Goal: Use online tool/utility: Utilize a website feature to perform a specific function

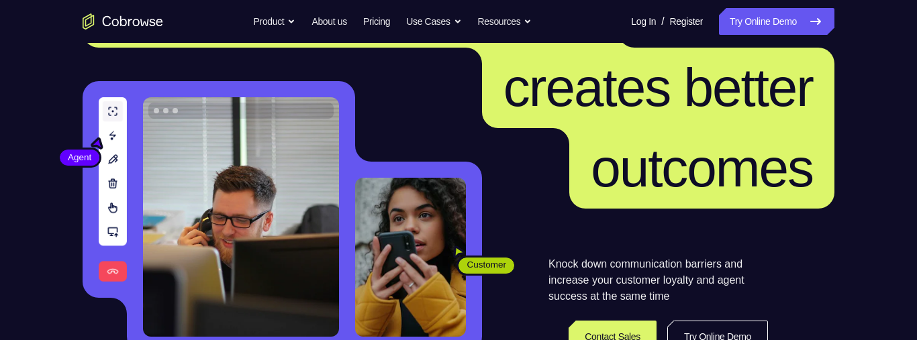
scroll to position [101, 0]
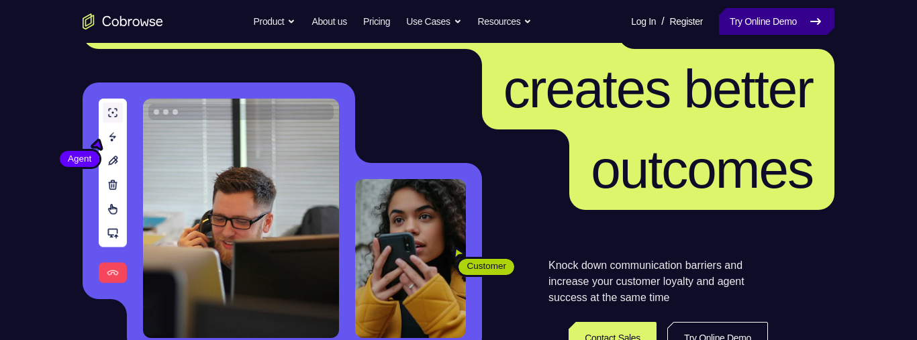
click at [755, 21] on link "Try Online Demo" at bounding box center [776, 21] width 115 height 27
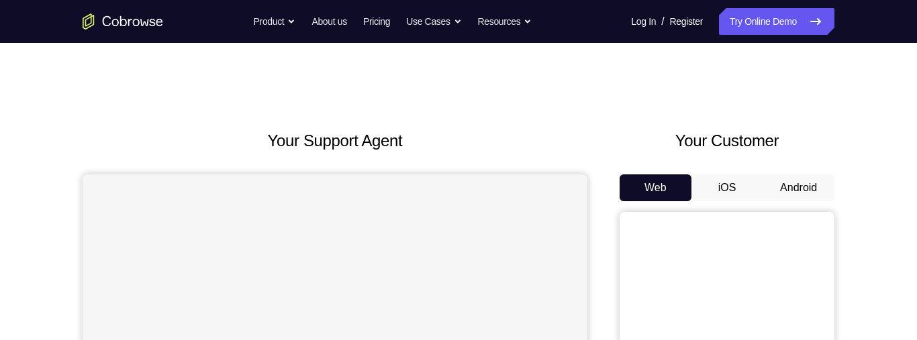
click at [806, 182] on button "Android" at bounding box center [798, 187] width 72 height 27
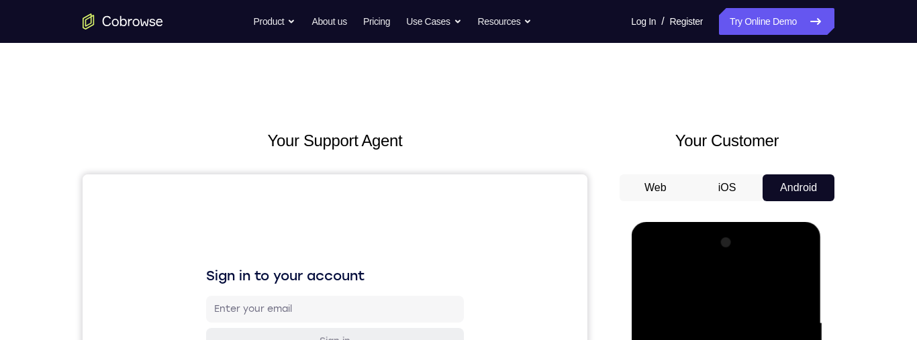
scroll to position [357, 0]
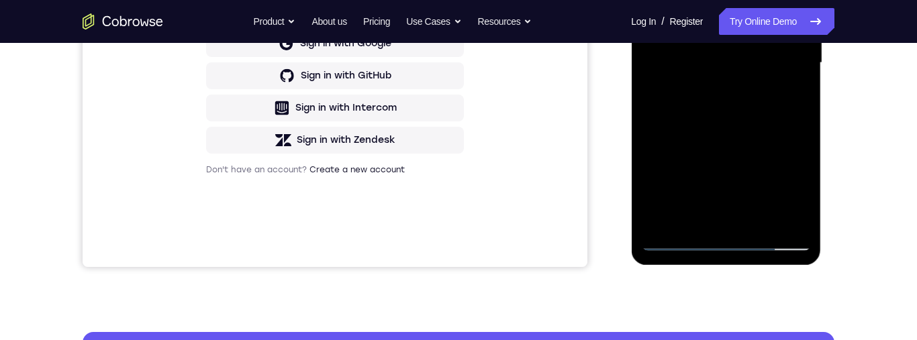
click at [725, 248] on div at bounding box center [725, 63] width 169 height 376
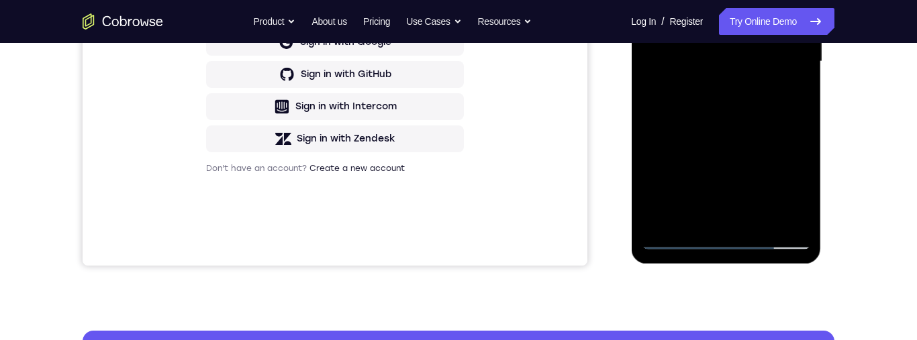
drag, startPoint x: 786, startPoint y: 178, endPoint x: 1133, endPoint y: -26, distance: 402.7
click at [786, 178] on div at bounding box center [725, 62] width 169 height 376
click at [701, 0] on div at bounding box center [725, 62] width 169 height 376
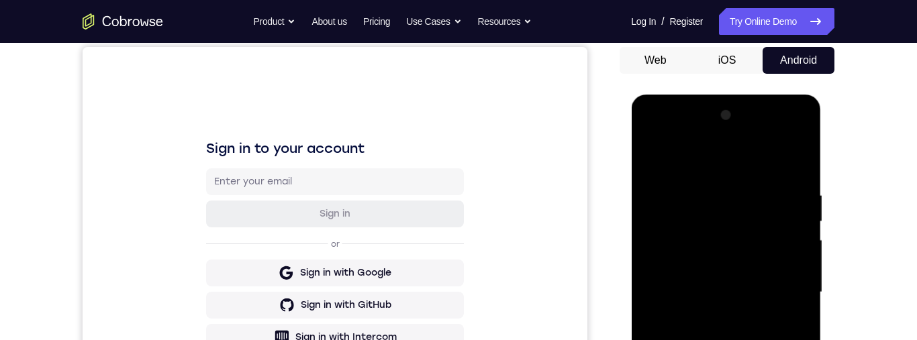
click at [785, 293] on div at bounding box center [725, 293] width 169 height 376
click at [713, 319] on div at bounding box center [725, 293] width 169 height 376
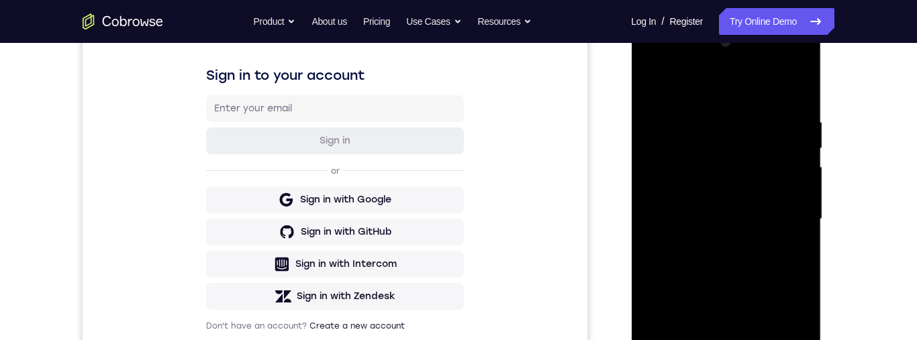
click at [723, 203] on div at bounding box center [725, 220] width 169 height 376
click at [768, 192] on div at bounding box center [725, 220] width 169 height 376
click at [715, 215] on div at bounding box center [725, 220] width 169 height 376
click at [745, 266] on div at bounding box center [725, 220] width 169 height 376
click at [754, 265] on div at bounding box center [725, 220] width 169 height 376
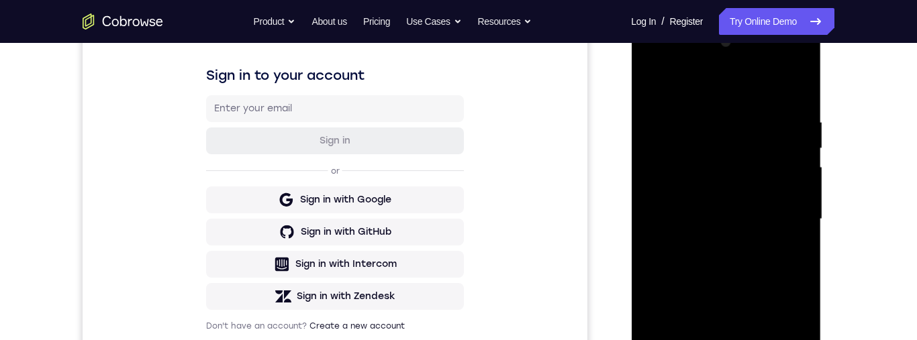
scroll to position [121, 0]
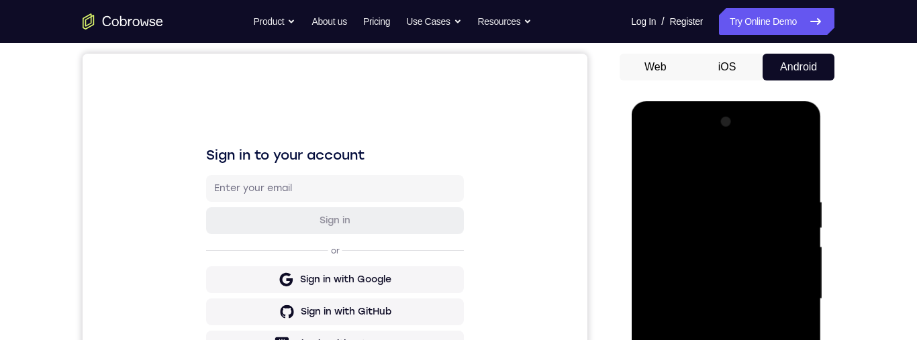
click at [766, 339] on div at bounding box center [725, 299] width 169 height 376
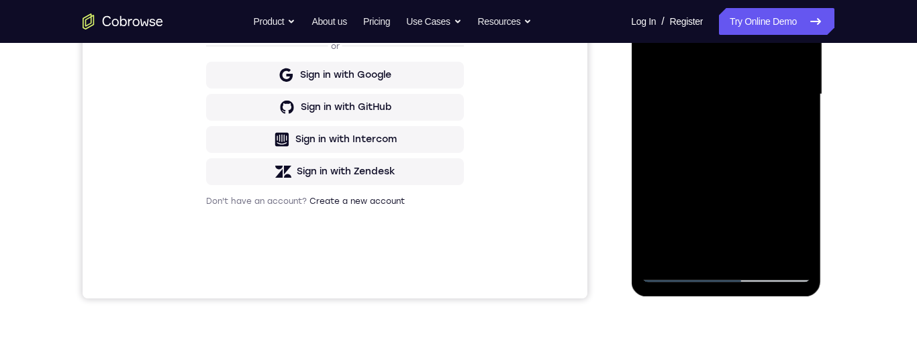
scroll to position [326, 0]
click at [802, 149] on div at bounding box center [725, 94] width 169 height 376
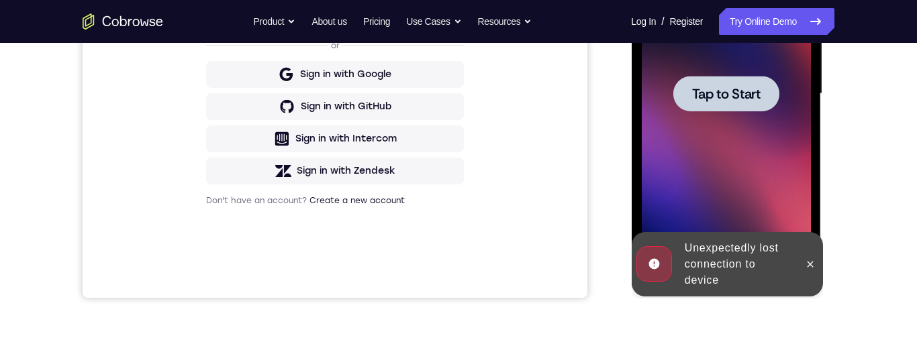
click at [731, 107] on div at bounding box center [725, 94] width 106 height 36
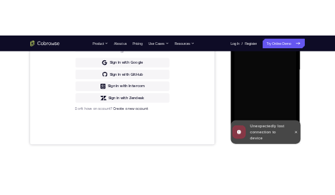
scroll to position [281, 0]
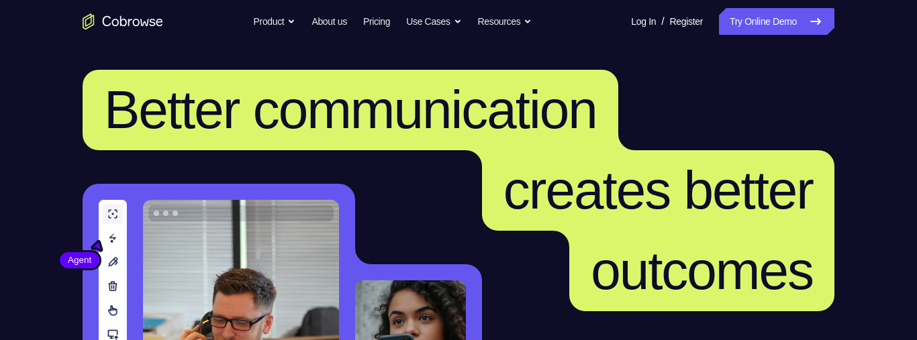
click at [798, 28] on link "Try Online Demo" at bounding box center [776, 21] width 115 height 27
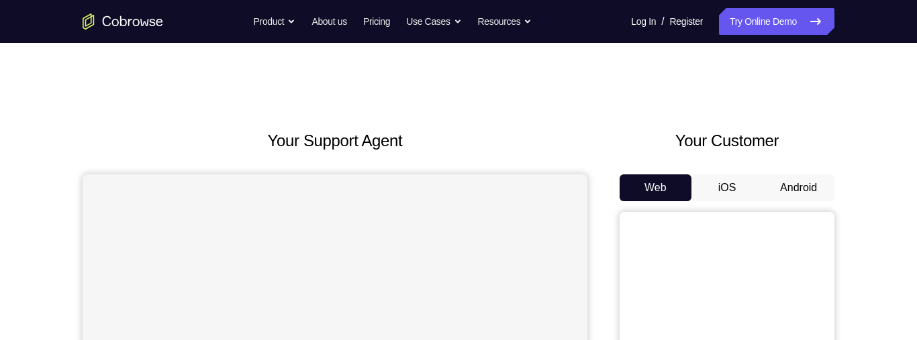
click at [821, 192] on button "Android" at bounding box center [798, 187] width 72 height 27
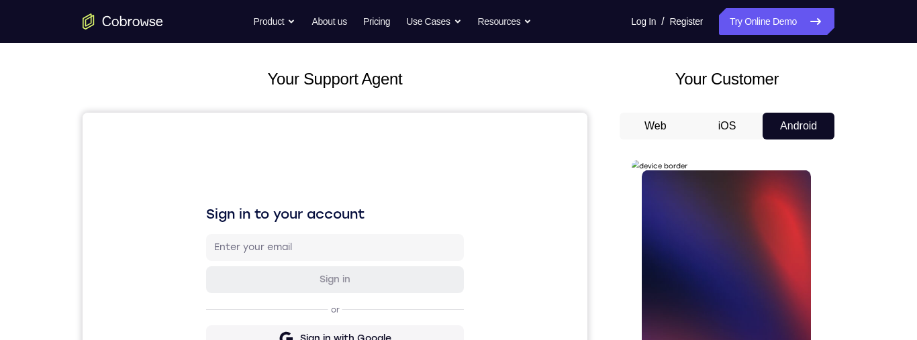
scroll to position [121, 0]
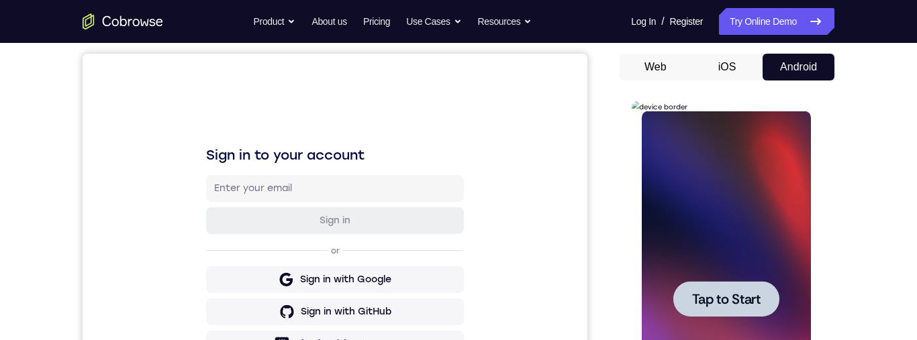
click at [760, 303] on div at bounding box center [725, 299] width 106 height 36
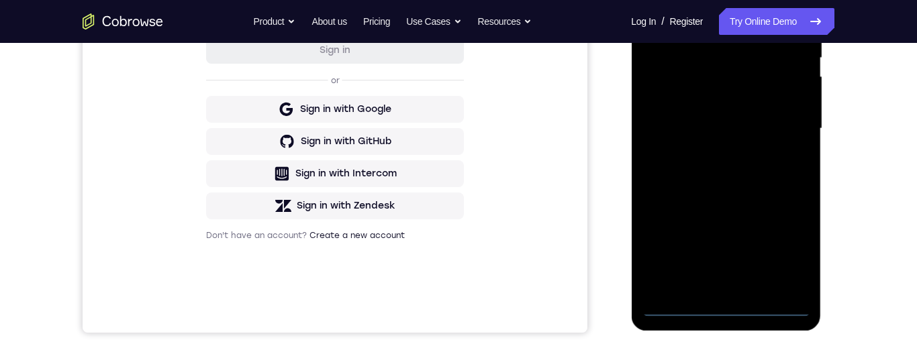
scroll to position [323, 0]
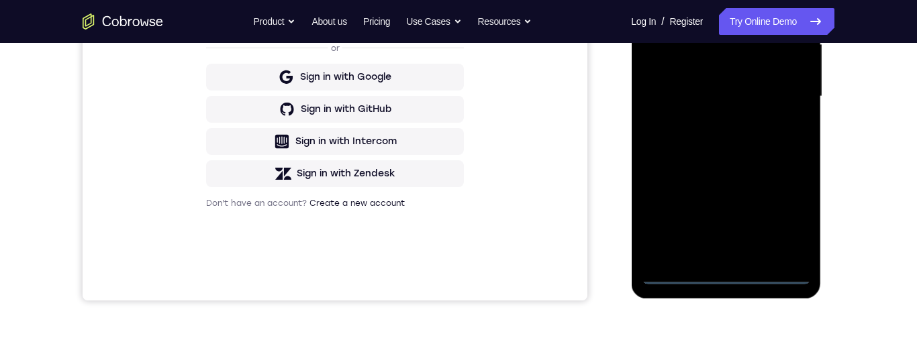
click at [723, 281] on div at bounding box center [725, 97] width 169 height 376
click at [796, 214] on div at bounding box center [725, 97] width 169 height 376
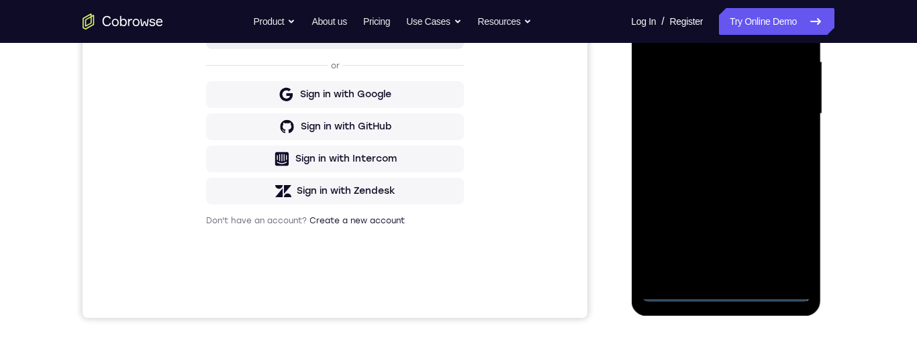
click at [792, 236] on div at bounding box center [725, 114] width 169 height 376
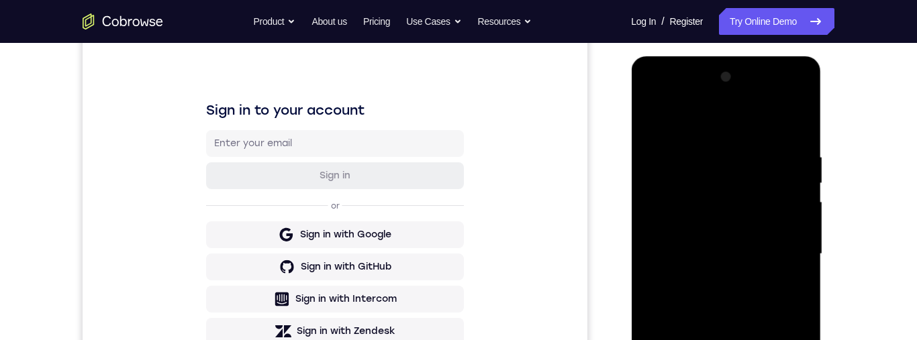
scroll to position [120, 0]
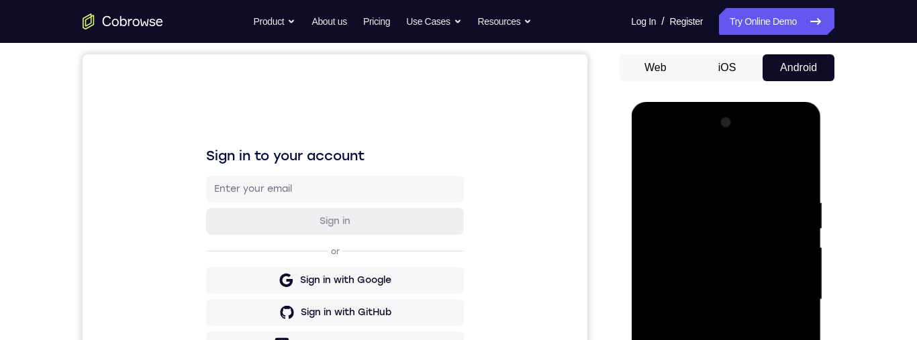
click at [754, 171] on div at bounding box center [725, 300] width 169 height 376
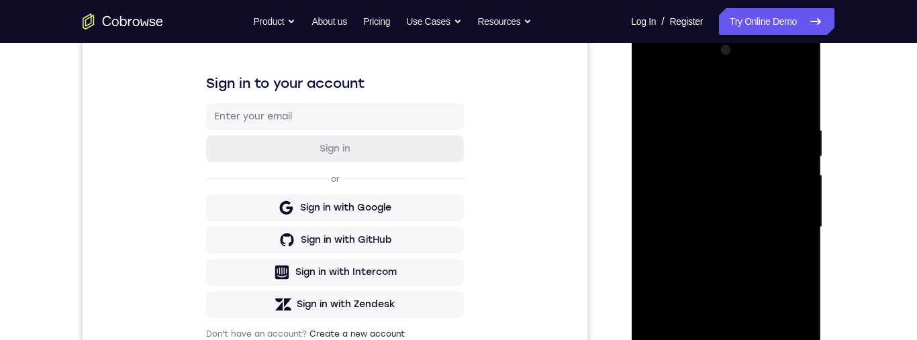
click at [789, 221] on div at bounding box center [725, 228] width 169 height 376
click at [714, 260] on div at bounding box center [725, 228] width 169 height 376
click at [749, 211] on div at bounding box center [725, 228] width 169 height 376
click at [737, 205] on div at bounding box center [725, 228] width 169 height 376
click at [760, 225] on div at bounding box center [725, 228] width 169 height 376
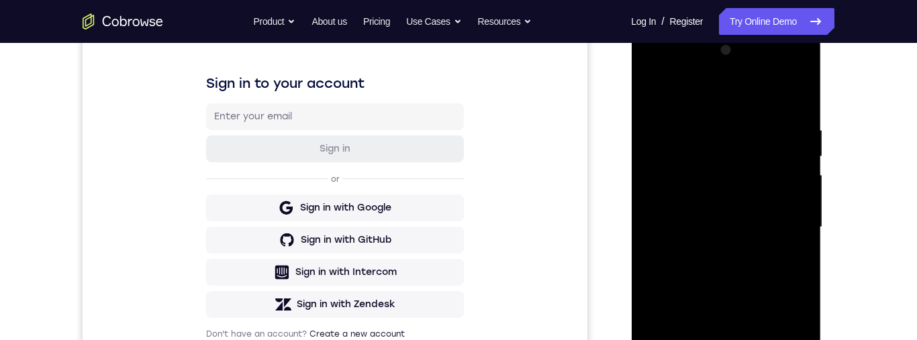
click at [775, 271] on div at bounding box center [725, 228] width 169 height 376
click at [780, 279] on div at bounding box center [725, 228] width 169 height 376
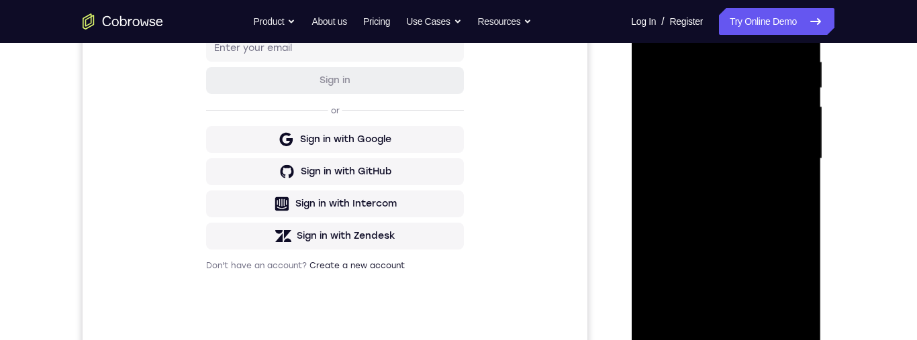
scroll to position [199, 0]
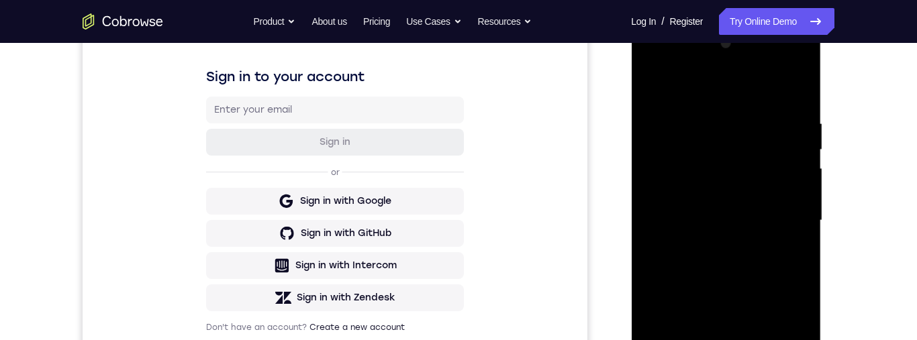
click at [802, 260] on div at bounding box center [725, 221] width 169 height 376
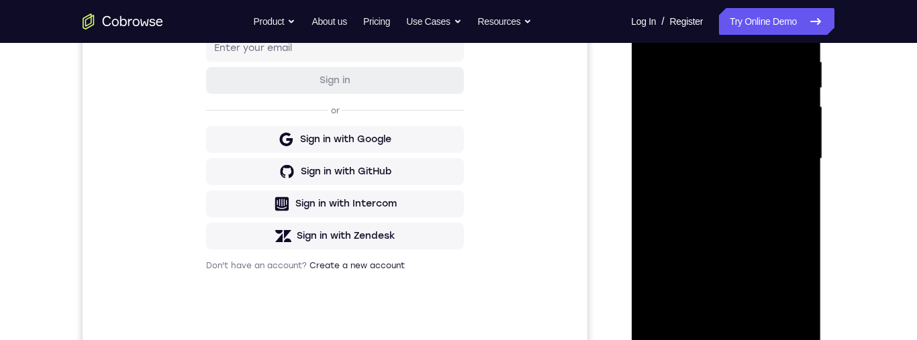
click at [659, 253] on div at bounding box center [725, 159] width 169 height 376
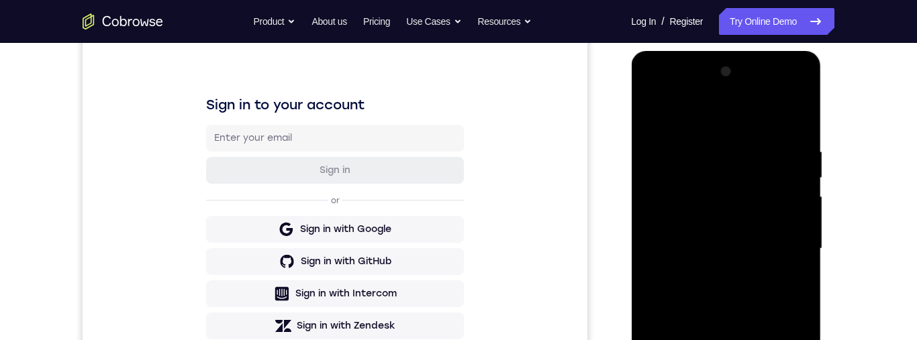
click at [711, 144] on div at bounding box center [725, 249] width 169 height 376
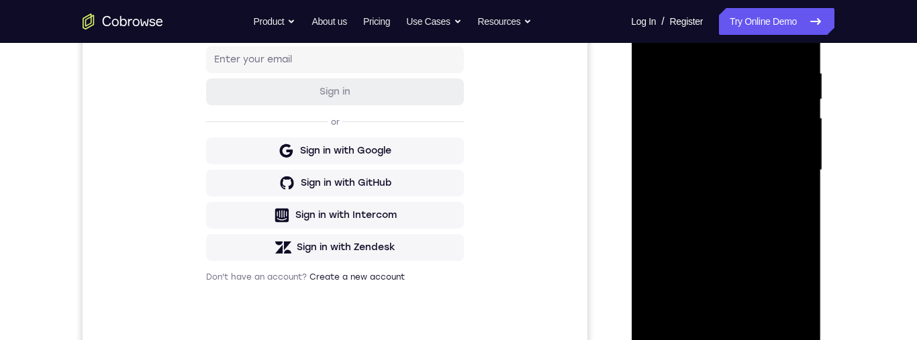
scroll to position [195, 0]
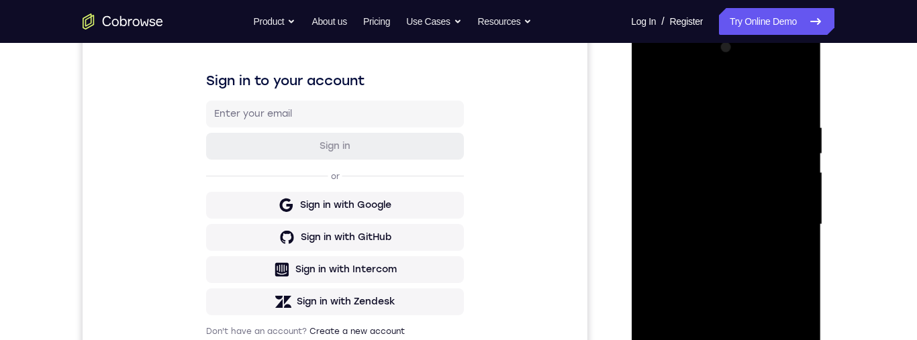
click at [796, 103] on div at bounding box center [725, 225] width 169 height 376
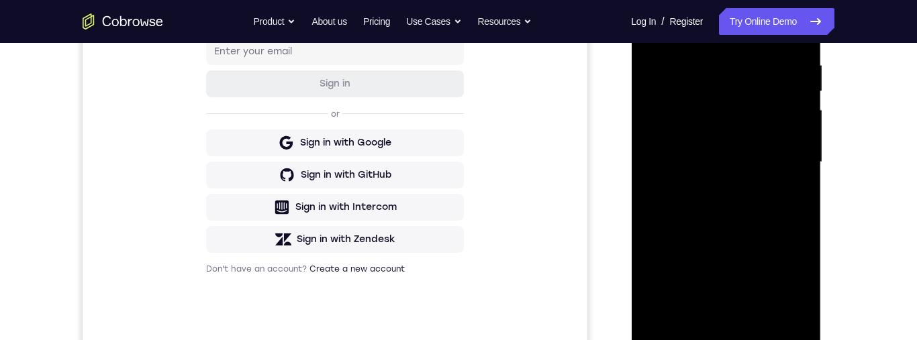
scroll to position [260, 0]
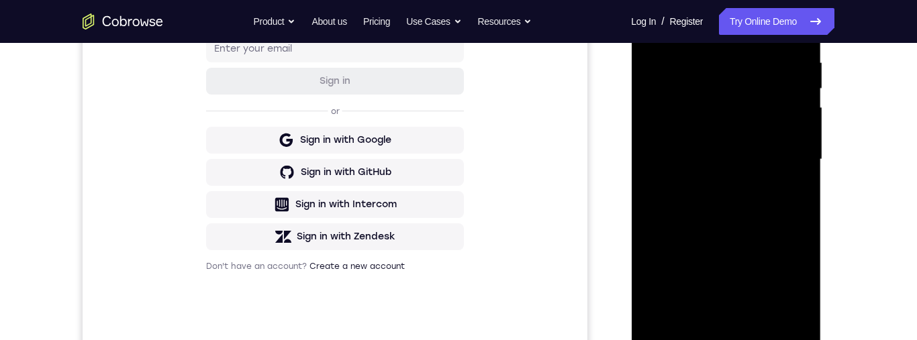
click at [764, 310] on div at bounding box center [725, 160] width 169 height 376
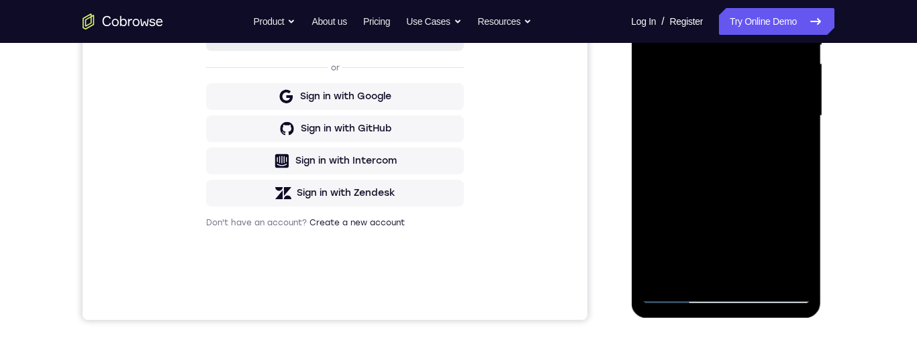
click at [754, 276] on div at bounding box center [725, 116] width 169 height 376
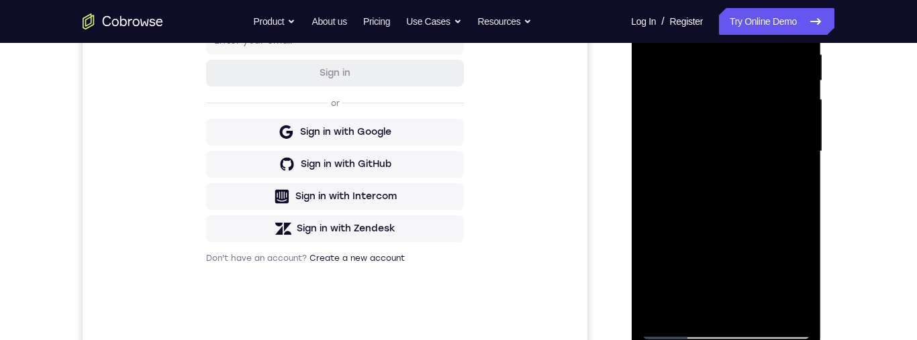
click at [765, 222] on div at bounding box center [725, 152] width 169 height 376
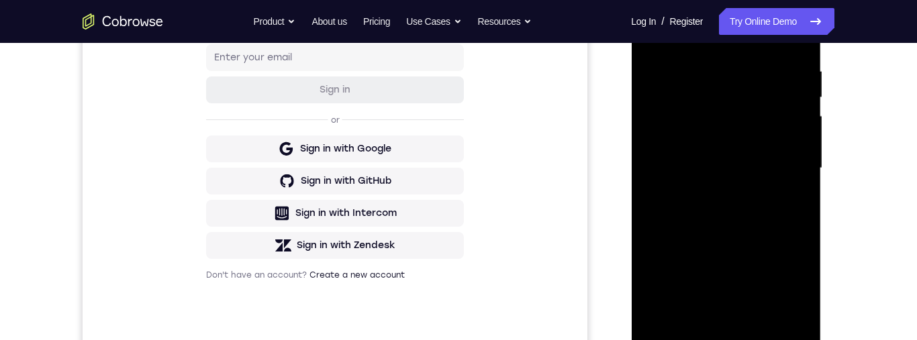
click at [784, 151] on div at bounding box center [725, 169] width 169 height 376
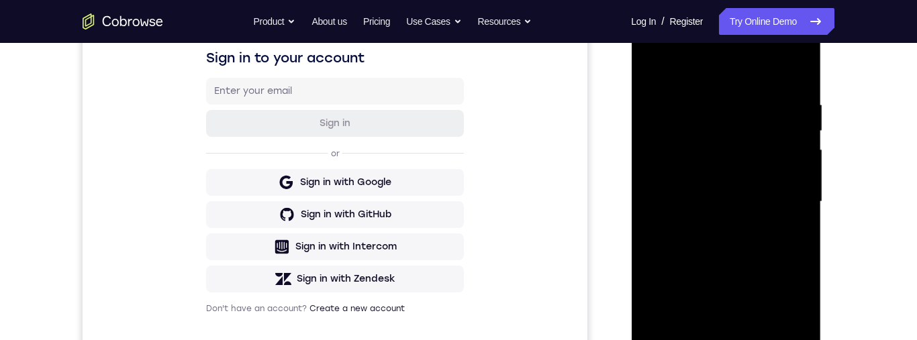
scroll to position [256, 0]
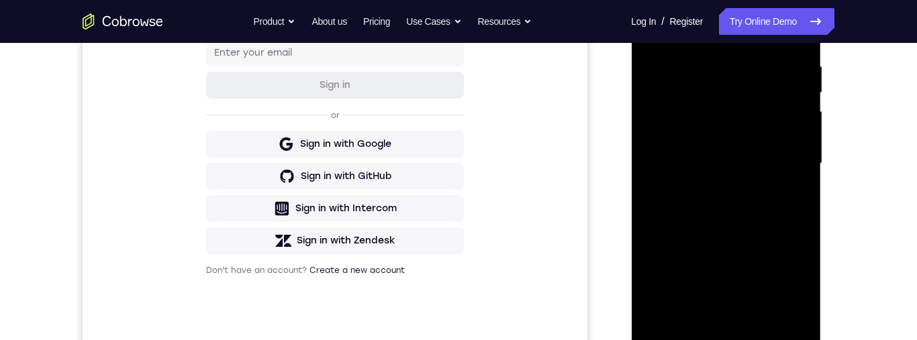
click at [740, 217] on div at bounding box center [725, 164] width 169 height 376
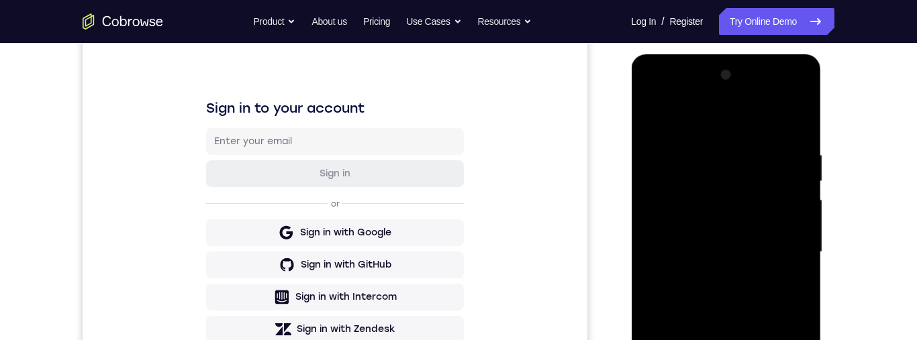
scroll to position [163, 0]
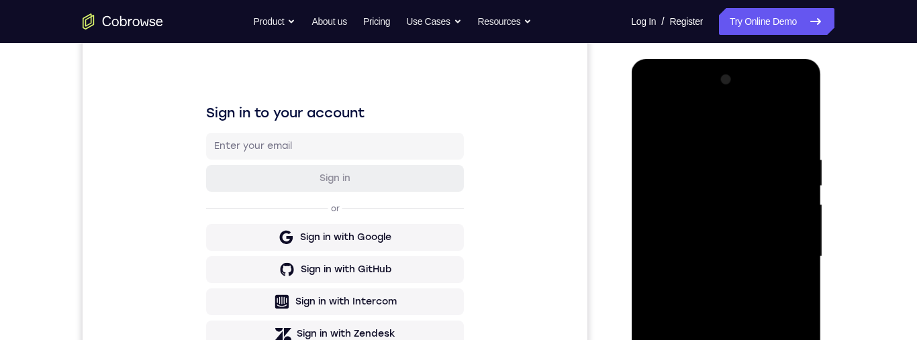
click at [653, 119] on div at bounding box center [725, 257] width 169 height 376
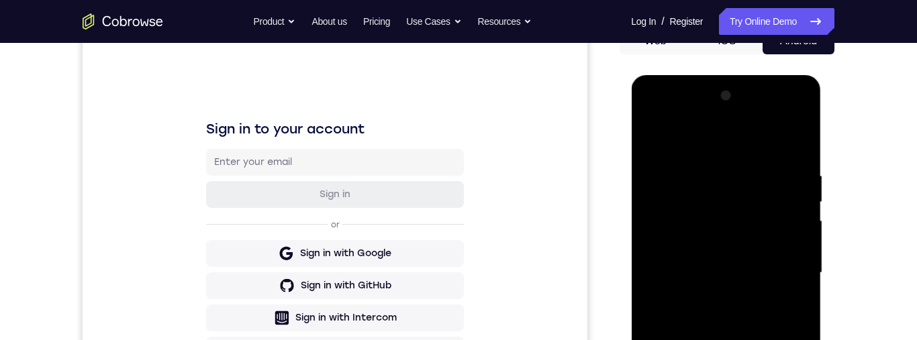
scroll to position [252, 0]
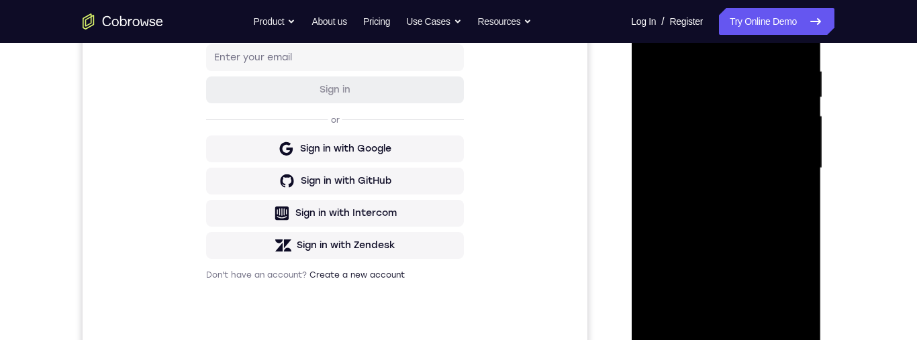
click at [867, 130] on div "Your Support Agent Your Customer Web iOS Android Next Steps We’d be happy to gi…" at bounding box center [458, 233] width 859 height 885
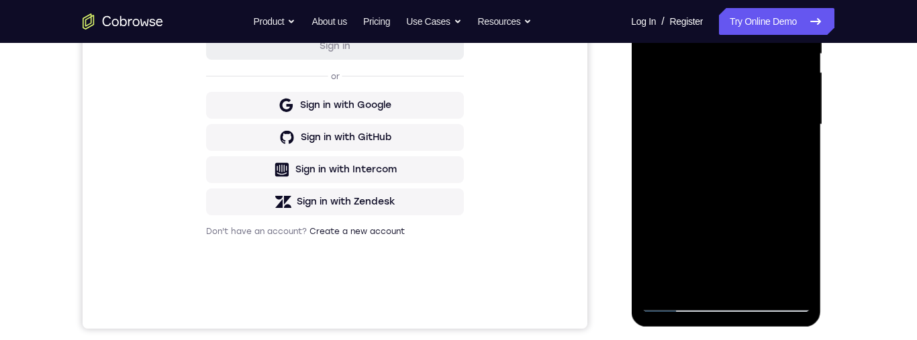
click at [766, 278] on div at bounding box center [725, 125] width 169 height 376
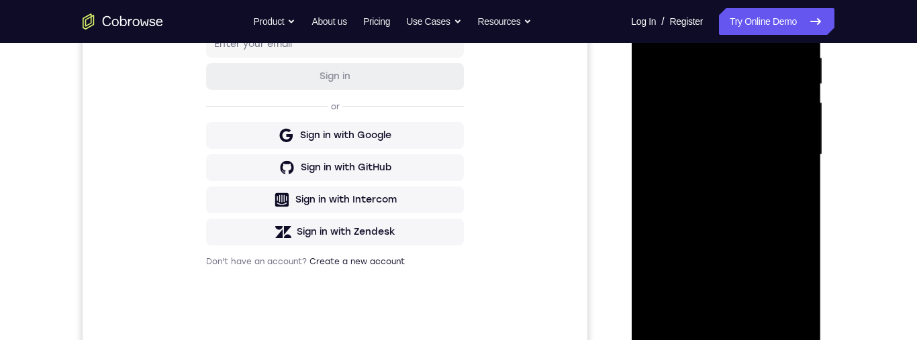
click at [780, 147] on div at bounding box center [725, 155] width 169 height 376
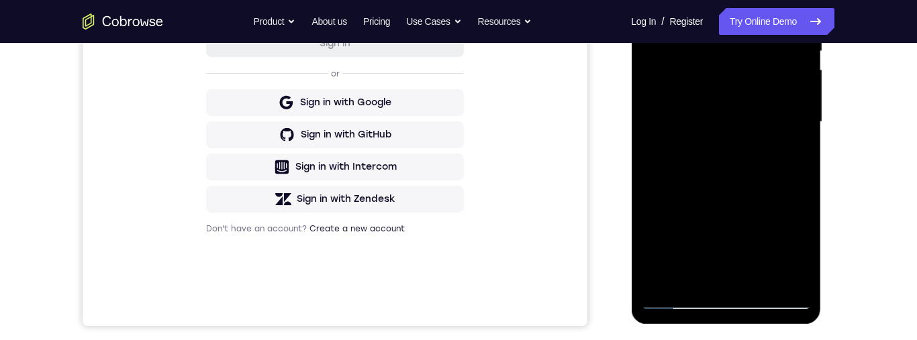
click at [786, 218] on div at bounding box center [725, 122] width 169 height 376
click at [786, 180] on div at bounding box center [725, 122] width 169 height 376
click at [688, 264] on div at bounding box center [725, 122] width 169 height 376
click at [801, 254] on div at bounding box center [725, 122] width 169 height 376
click at [700, 278] on div at bounding box center [725, 122] width 169 height 376
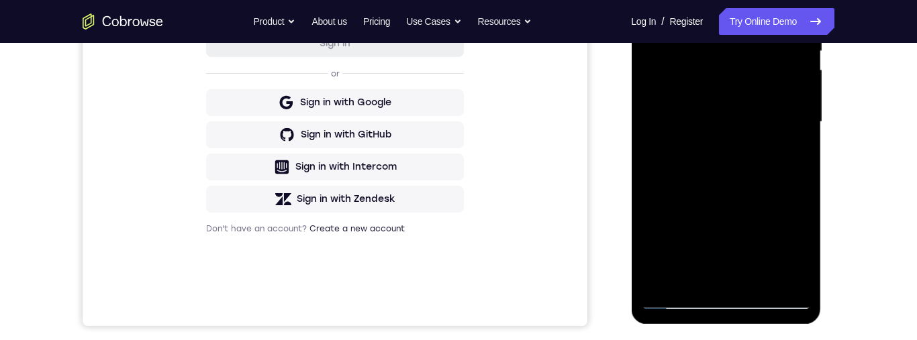
click at [747, 197] on div at bounding box center [725, 122] width 169 height 376
click at [746, 193] on div at bounding box center [725, 122] width 169 height 376
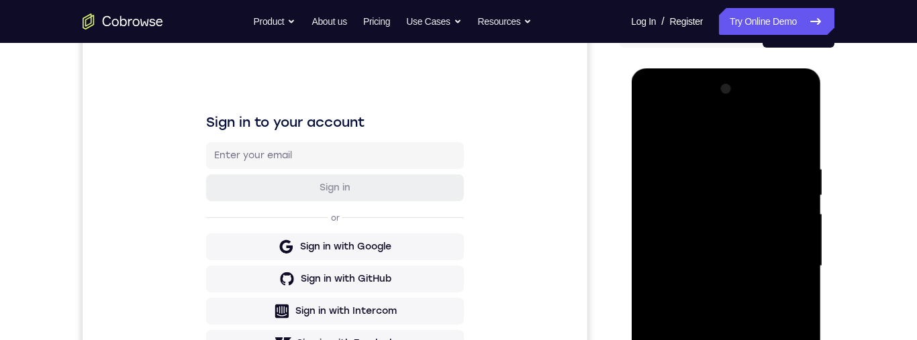
click at [793, 290] on div at bounding box center [725, 267] width 169 height 376
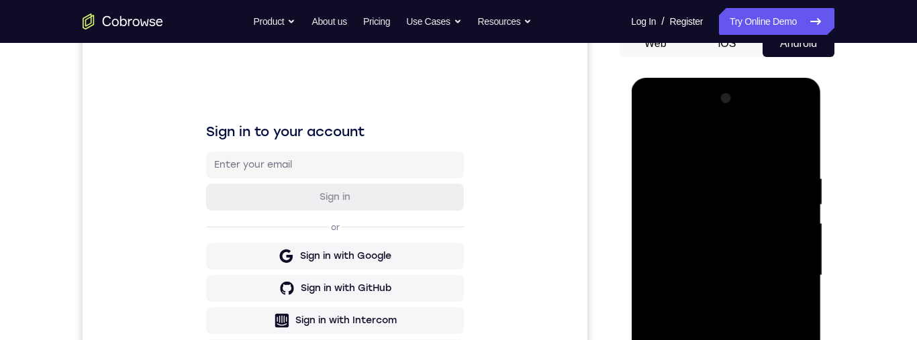
click at [653, 139] on div at bounding box center [725, 276] width 169 height 376
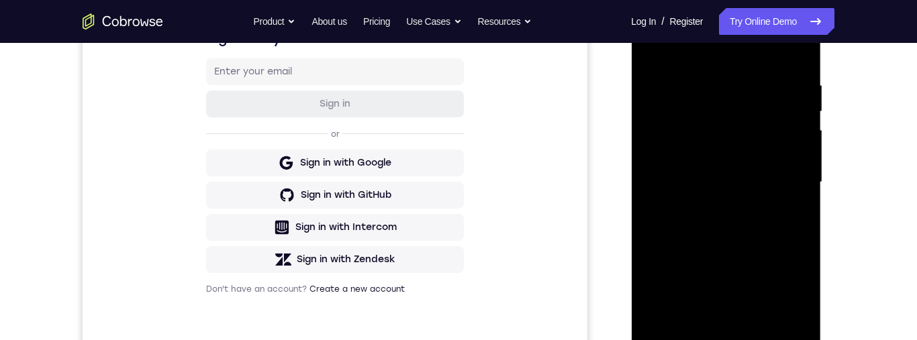
scroll to position [215, 0]
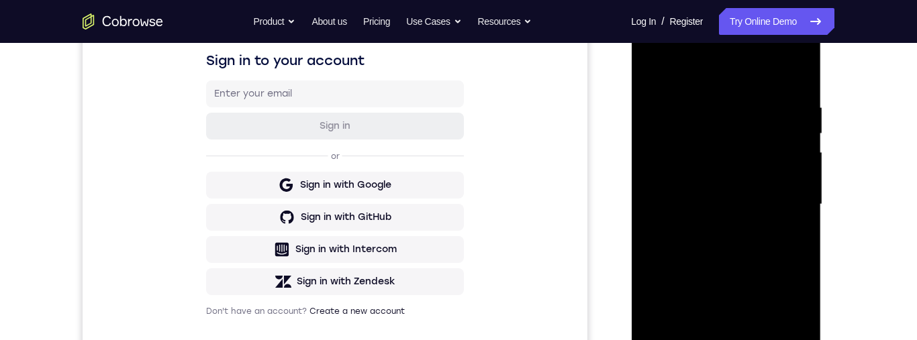
click at [713, 132] on div at bounding box center [725, 205] width 169 height 376
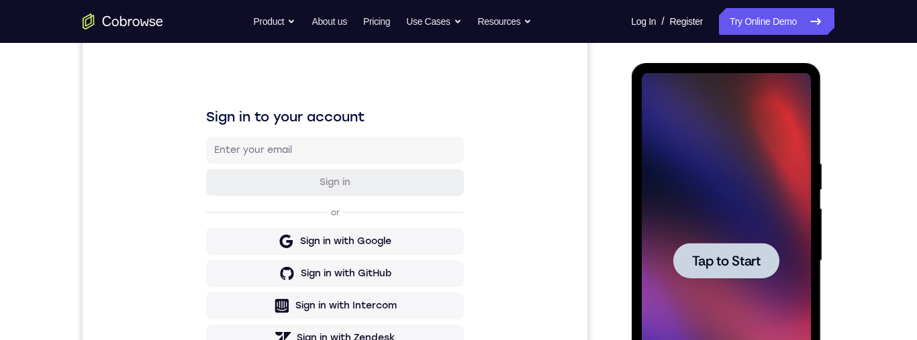
scroll to position [161, 0]
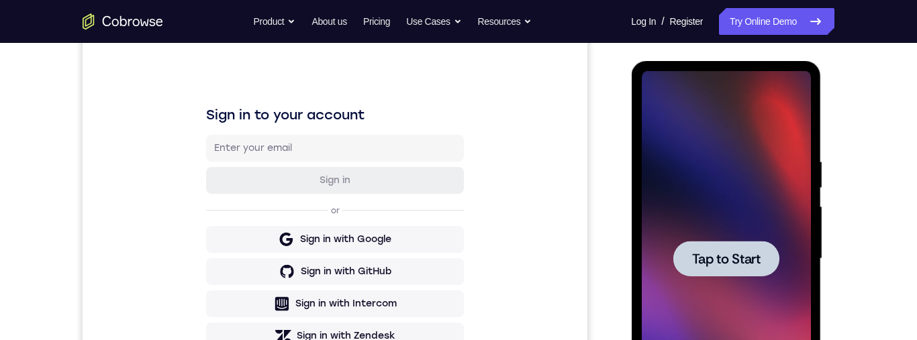
click at [740, 156] on div at bounding box center [725, 259] width 169 height 376
drag, startPoint x: 691, startPoint y: 141, endPoint x: 1251, endPoint y: 222, distance: 565.4
click at [691, 141] on div at bounding box center [725, 259] width 169 height 376
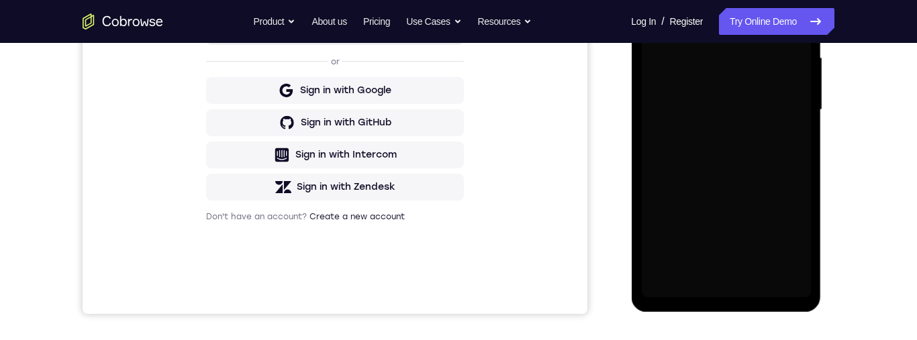
scroll to position [321, 0]
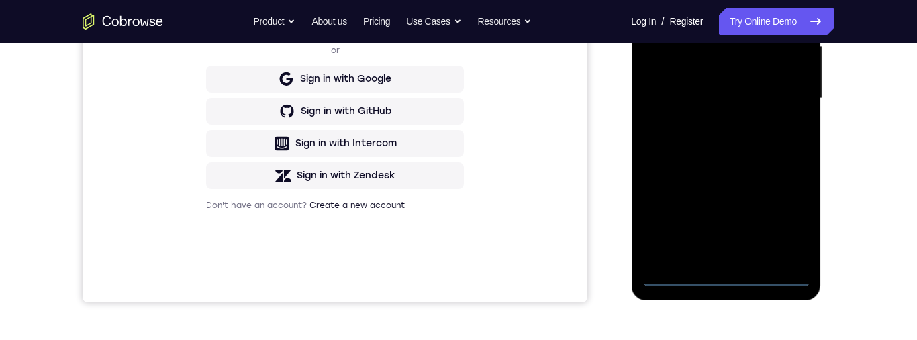
click at [729, 282] on div at bounding box center [725, 99] width 169 height 376
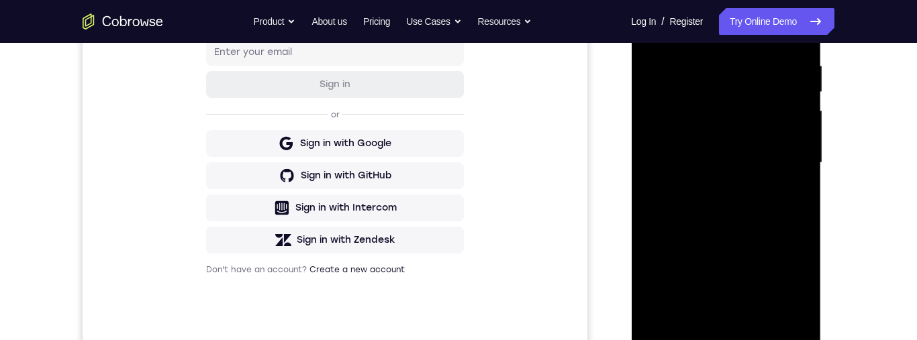
click at [786, 288] on div at bounding box center [725, 163] width 169 height 376
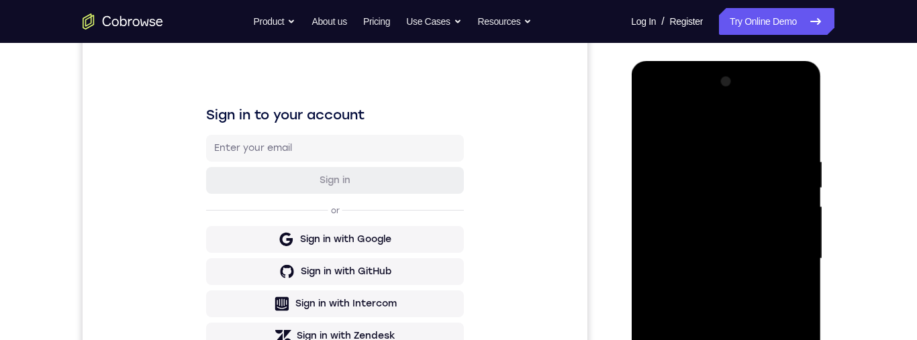
click at [756, 132] on div at bounding box center [725, 259] width 169 height 376
click at [780, 251] on div at bounding box center [725, 259] width 169 height 376
click at [713, 284] on div at bounding box center [725, 259] width 169 height 376
click at [726, 248] on div at bounding box center [725, 259] width 169 height 376
click at [738, 221] on div at bounding box center [725, 259] width 169 height 376
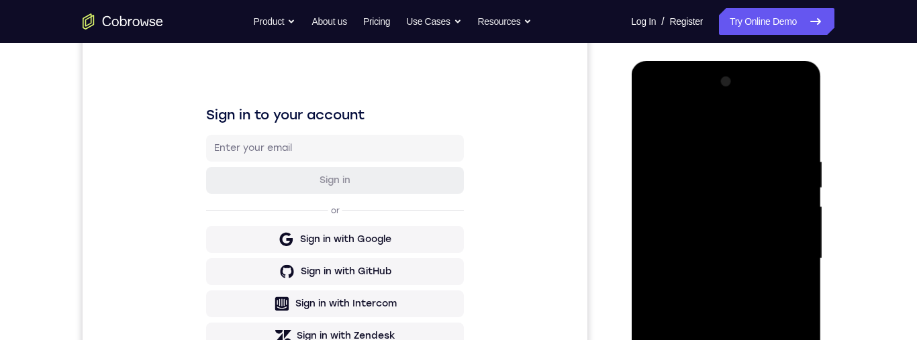
click at [791, 252] on div at bounding box center [725, 259] width 169 height 376
click at [770, 301] on div at bounding box center [725, 259] width 169 height 376
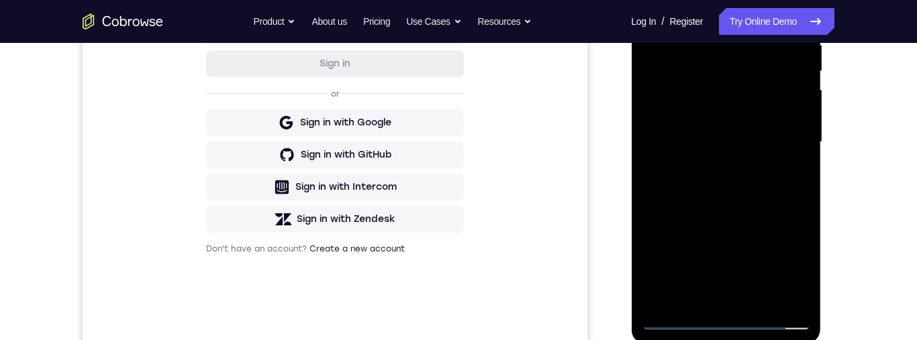
scroll to position [211, 0]
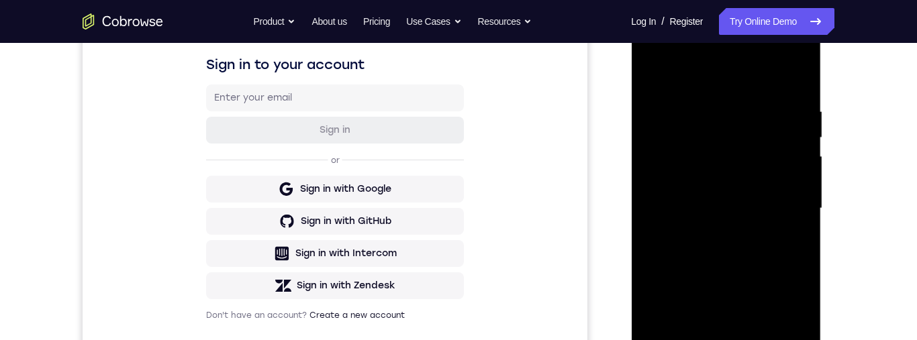
click at [743, 266] on div at bounding box center [725, 209] width 169 height 376
click at [690, 339] on div at bounding box center [725, 209] width 169 height 376
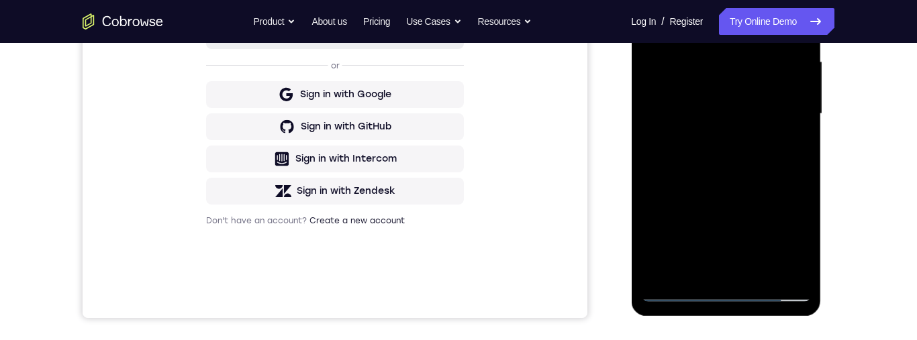
scroll to position [330, 0]
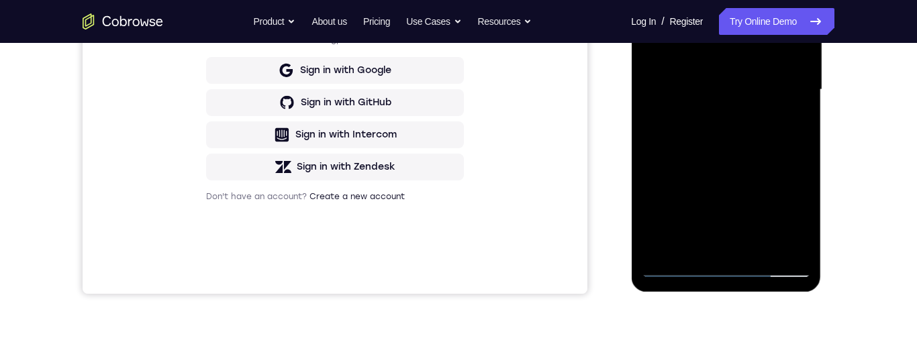
click at [655, 240] on div at bounding box center [725, 90] width 169 height 376
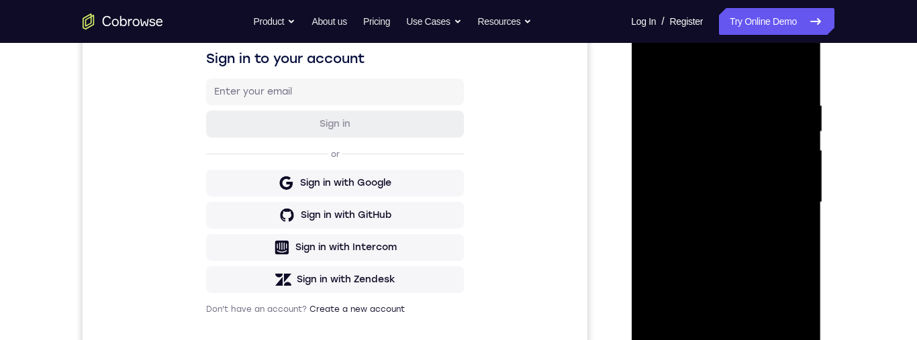
click at [704, 103] on div at bounding box center [725, 203] width 169 height 376
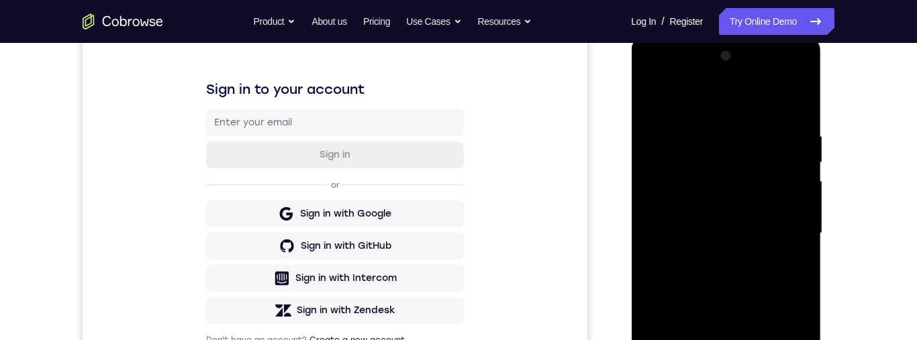
click at [778, 199] on div at bounding box center [725, 234] width 169 height 376
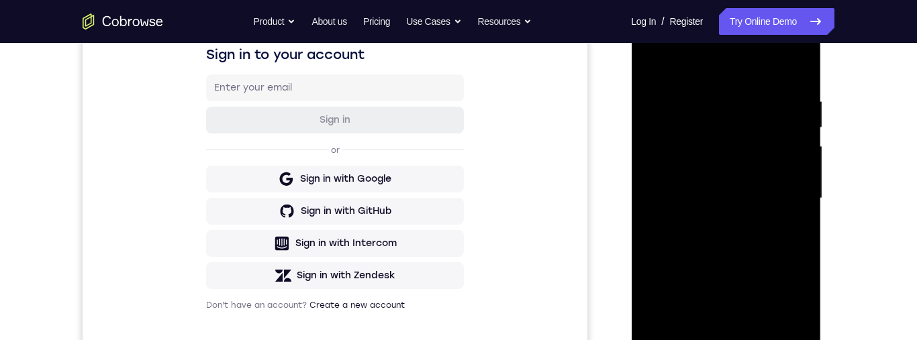
click at [776, 199] on div at bounding box center [725, 199] width 169 height 376
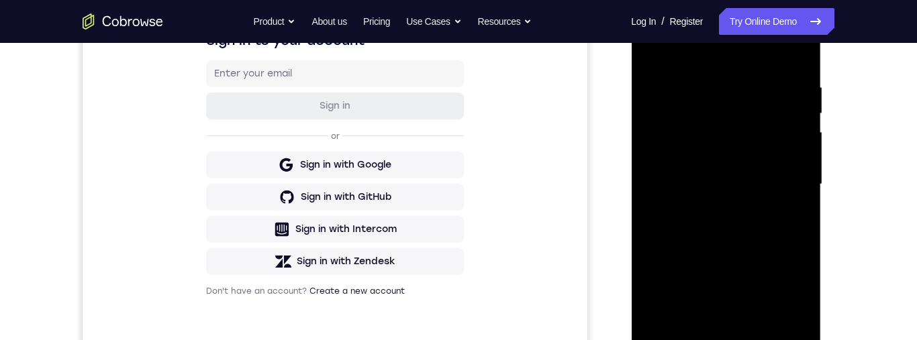
scroll to position [233, 0]
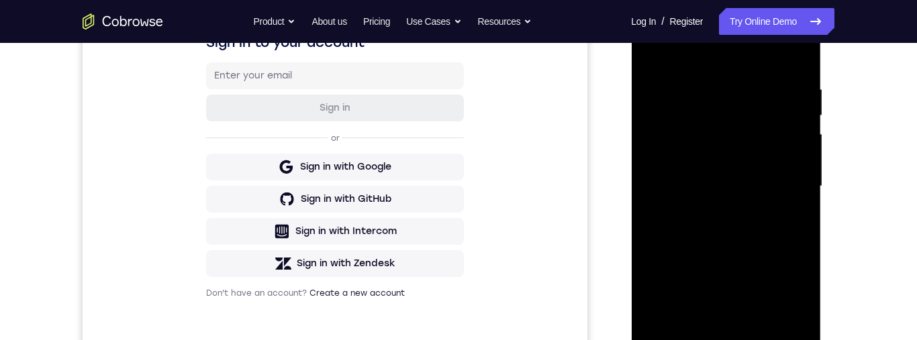
click at [764, 56] on div at bounding box center [725, 187] width 169 height 376
click at [656, 222] on div at bounding box center [725, 187] width 169 height 376
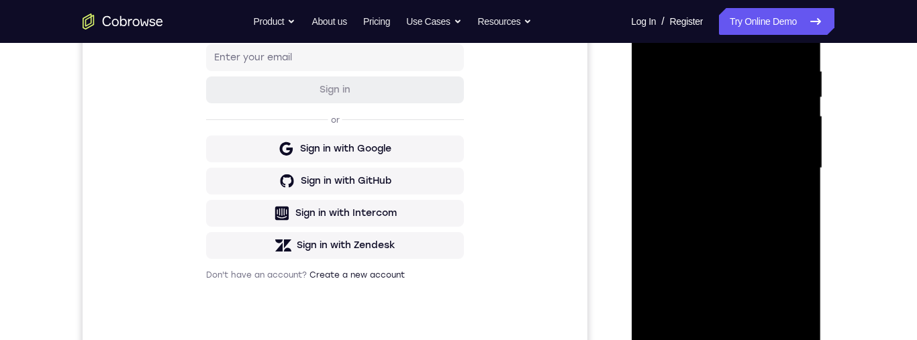
click at [786, 185] on div at bounding box center [725, 169] width 169 height 376
click at [783, 196] on div at bounding box center [725, 169] width 169 height 376
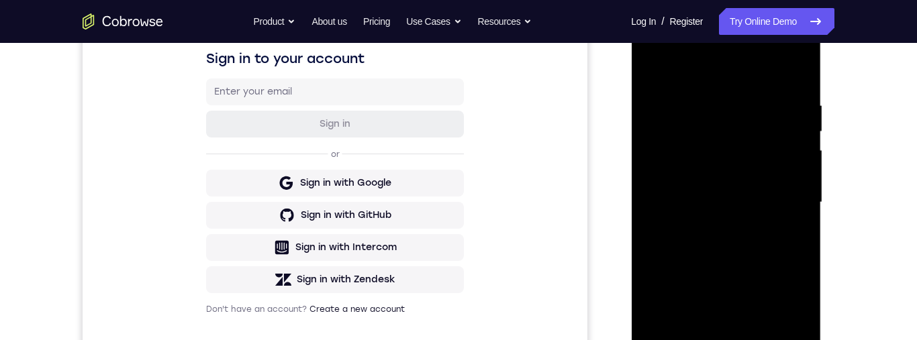
scroll to position [241, 0]
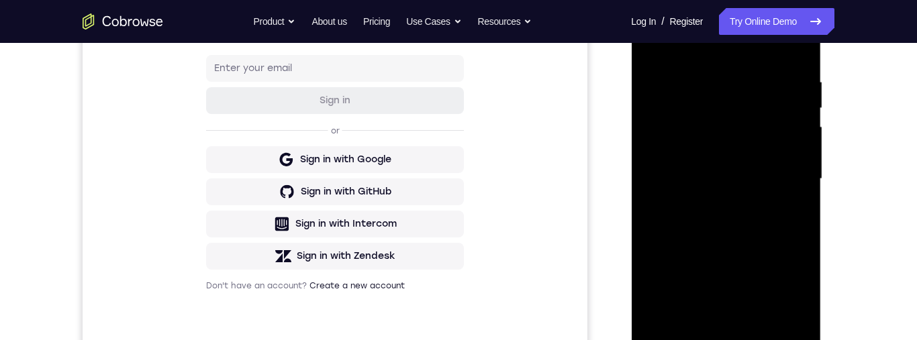
click at [780, 178] on div at bounding box center [725, 179] width 169 height 376
click at [787, 186] on div at bounding box center [725, 179] width 169 height 376
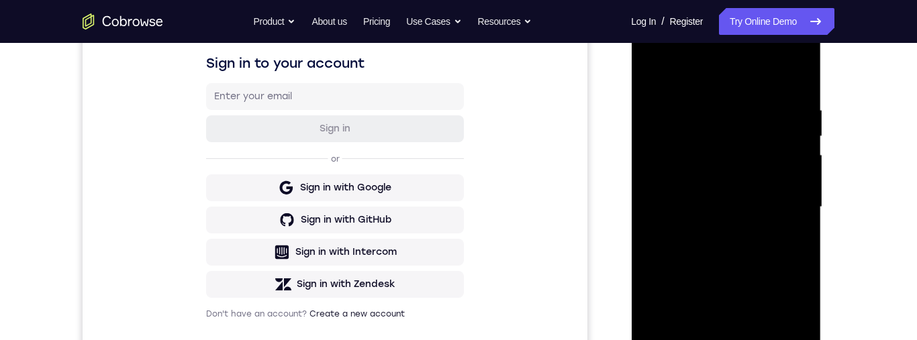
click at [798, 200] on div at bounding box center [725, 207] width 169 height 376
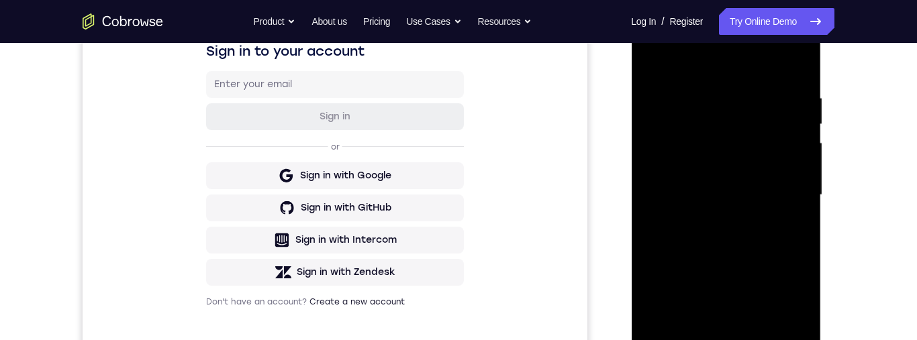
scroll to position [226, 0]
click at [784, 217] on div at bounding box center [725, 194] width 169 height 376
click at [782, 212] on div at bounding box center [725, 194] width 169 height 376
click at [788, 209] on div at bounding box center [725, 194] width 169 height 376
click at [795, 195] on div at bounding box center [725, 194] width 169 height 376
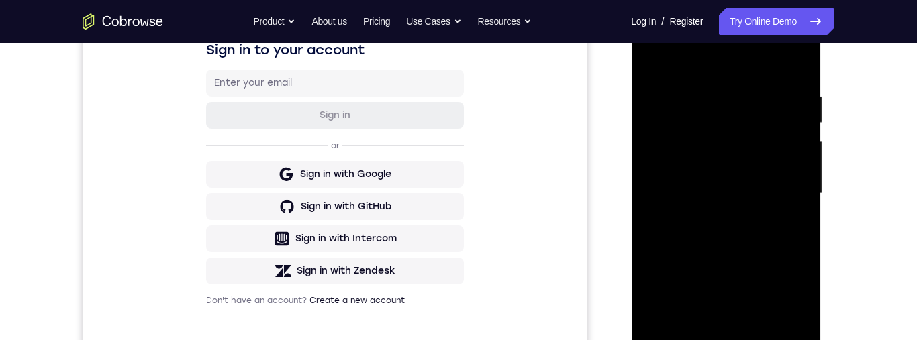
click at [794, 200] on div at bounding box center [725, 194] width 169 height 376
click at [794, 210] on div at bounding box center [725, 194] width 169 height 376
click at [786, 210] on div at bounding box center [725, 194] width 169 height 376
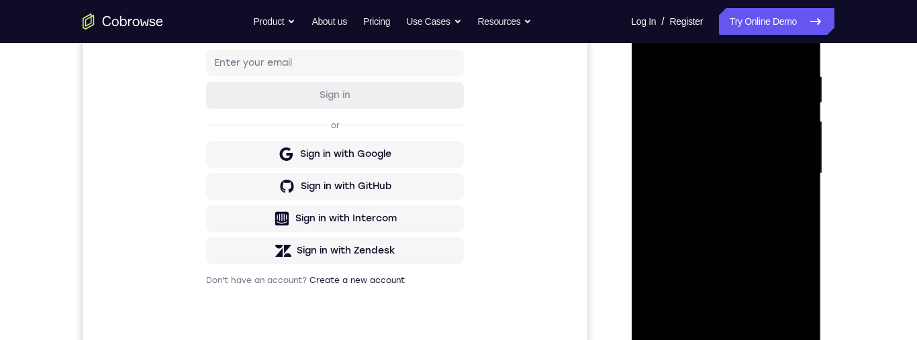
scroll to position [234, 0]
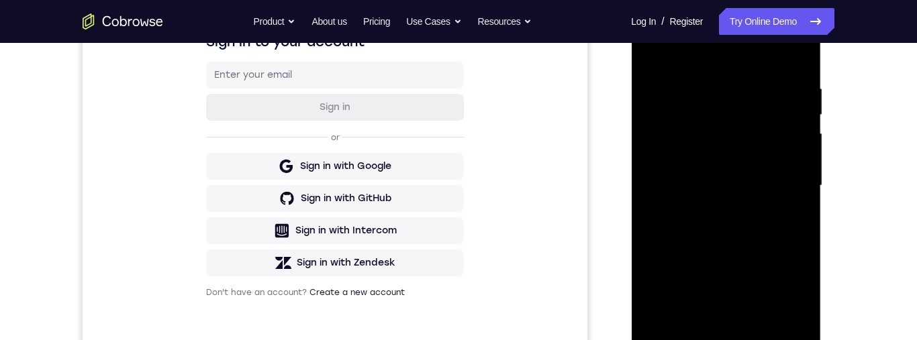
click at [790, 218] on div at bounding box center [725, 186] width 169 height 376
click at [785, 219] on div at bounding box center [725, 186] width 169 height 376
click at [800, 172] on div at bounding box center [725, 186] width 169 height 376
click at [785, 187] on div at bounding box center [725, 186] width 169 height 376
click at [785, 185] on div at bounding box center [725, 186] width 169 height 376
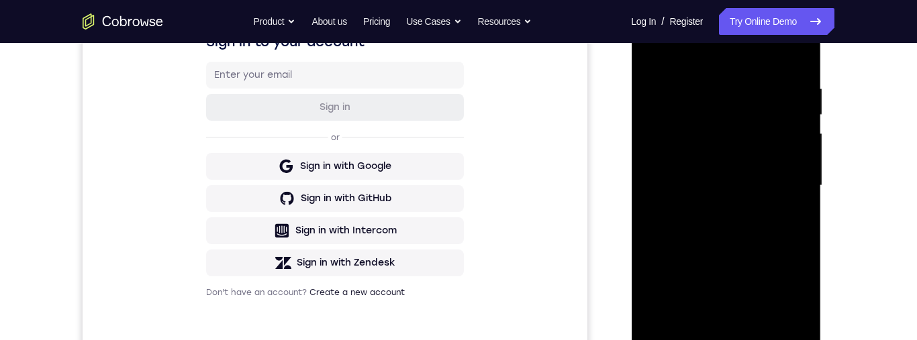
click at [783, 182] on div at bounding box center [725, 186] width 169 height 376
click at [784, 156] on div at bounding box center [725, 186] width 169 height 376
click at [784, 208] on div at bounding box center [725, 186] width 169 height 376
click at [796, 212] on div at bounding box center [725, 186] width 169 height 376
click at [791, 218] on div at bounding box center [725, 186] width 169 height 376
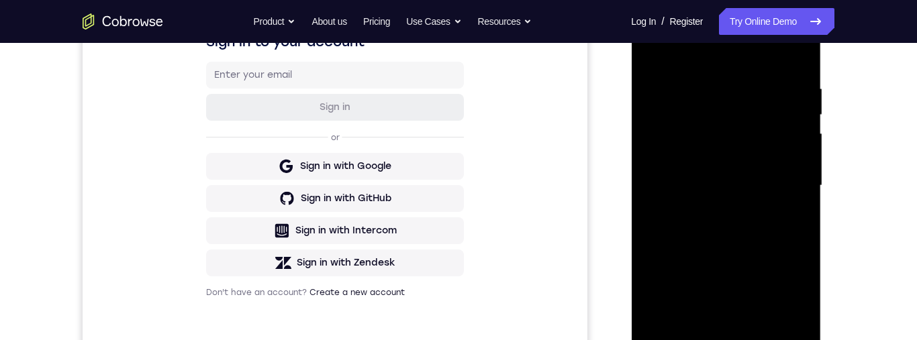
click at [795, 219] on div at bounding box center [725, 186] width 169 height 376
click at [786, 229] on div at bounding box center [725, 186] width 169 height 376
click at [788, 225] on div at bounding box center [725, 186] width 169 height 376
click at [788, 227] on div at bounding box center [725, 186] width 169 height 376
click at [786, 230] on div at bounding box center [725, 186] width 169 height 376
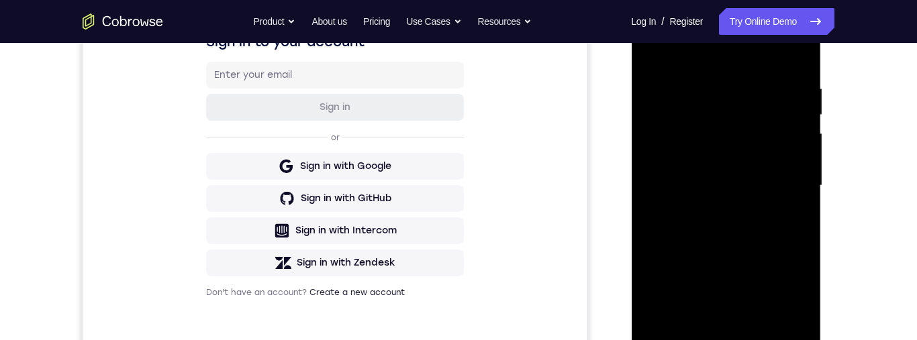
click at [781, 274] on div at bounding box center [725, 186] width 169 height 376
click at [786, 223] on div at bounding box center [725, 186] width 169 height 376
click at [785, 201] on div at bounding box center [725, 186] width 169 height 376
click at [786, 213] on div at bounding box center [725, 186] width 169 height 376
click at [651, 142] on div at bounding box center [725, 186] width 169 height 376
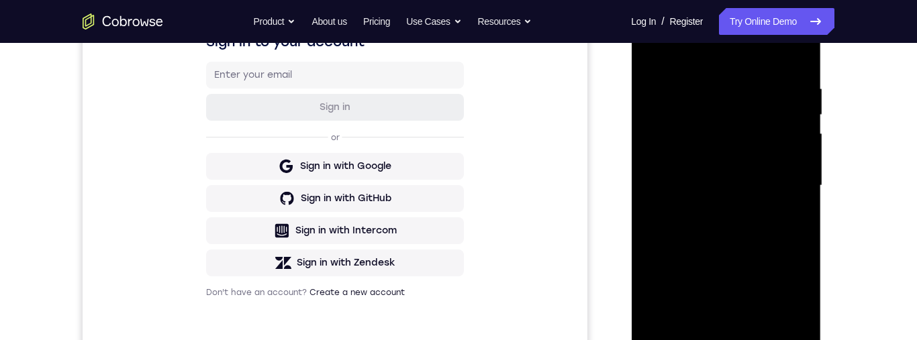
click at [651, 144] on div at bounding box center [725, 186] width 169 height 376
click at [648, 143] on div at bounding box center [725, 186] width 169 height 376
click at [649, 140] on div at bounding box center [725, 186] width 169 height 376
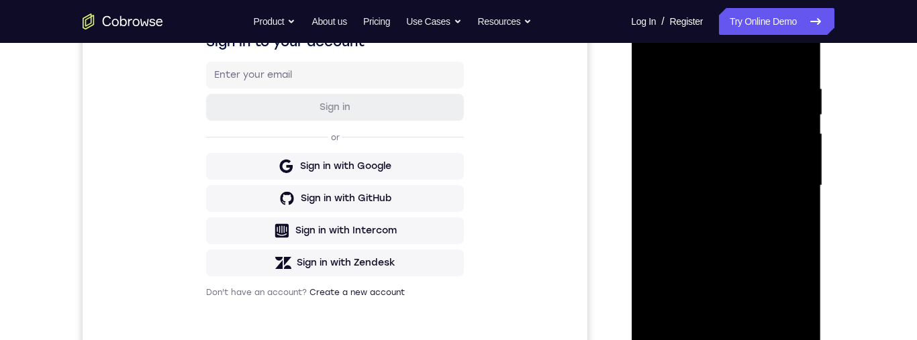
click at [648, 140] on div at bounding box center [725, 186] width 169 height 376
click at [647, 140] on div at bounding box center [725, 186] width 169 height 376
click at [648, 140] on div at bounding box center [725, 186] width 169 height 376
click at [647, 140] on div at bounding box center [725, 186] width 169 height 376
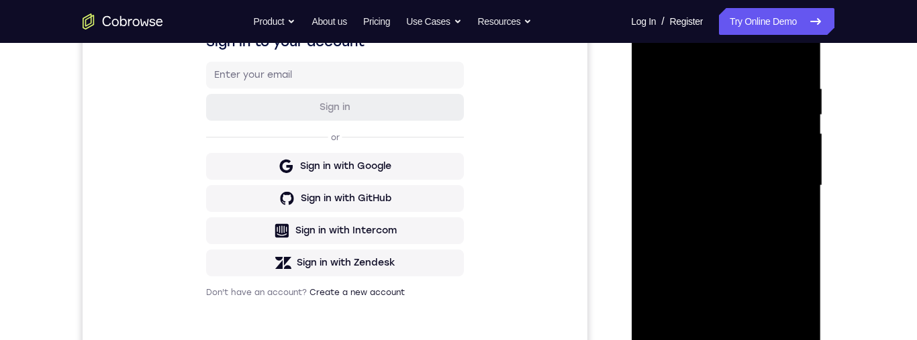
click at [649, 140] on div at bounding box center [725, 186] width 169 height 376
click at [784, 132] on div at bounding box center [725, 186] width 169 height 376
click at [780, 119] on div at bounding box center [725, 186] width 169 height 376
click at [777, 125] on div at bounding box center [725, 186] width 169 height 376
click at [778, 124] on div at bounding box center [725, 186] width 169 height 376
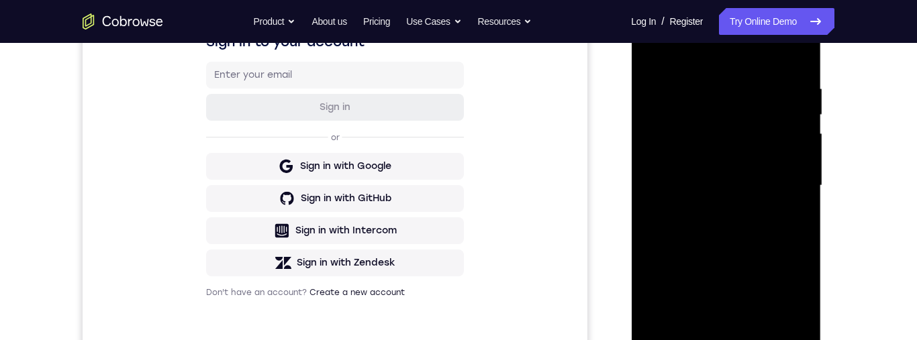
click at [782, 125] on div at bounding box center [725, 186] width 169 height 376
click at [783, 119] on div at bounding box center [725, 186] width 169 height 376
click at [784, 120] on div at bounding box center [725, 186] width 169 height 376
click at [784, 121] on div at bounding box center [725, 186] width 169 height 376
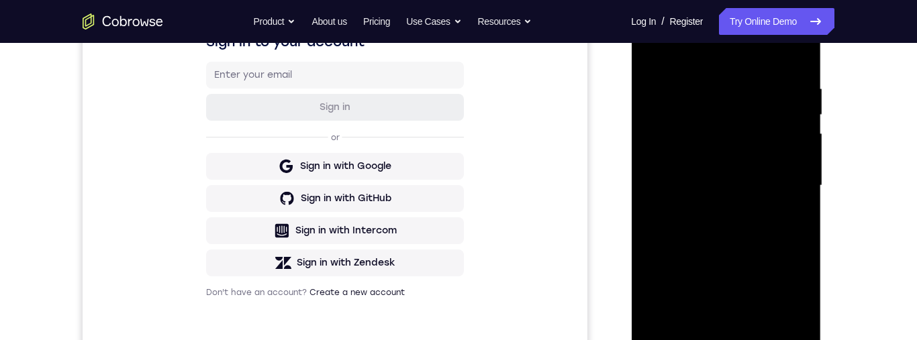
click at [783, 121] on div at bounding box center [725, 186] width 169 height 376
click at [783, 122] on div at bounding box center [725, 186] width 169 height 376
click at [782, 123] on div at bounding box center [725, 186] width 169 height 376
click at [781, 124] on div at bounding box center [725, 186] width 169 height 376
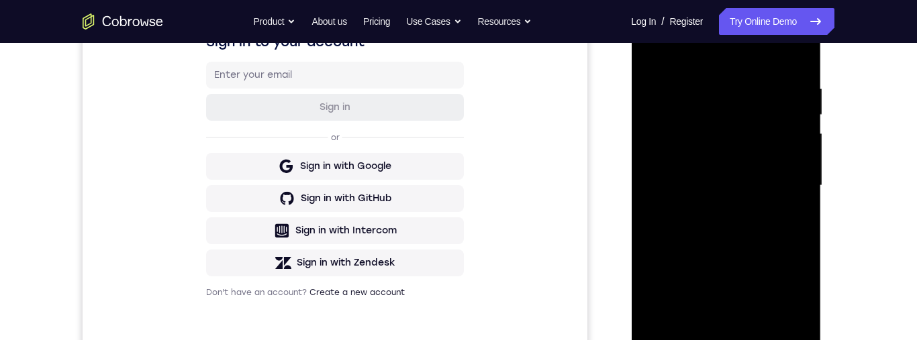
click at [782, 128] on div at bounding box center [725, 186] width 169 height 376
click at [783, 129] on div at bounding box center [725, 186] width 169 height 376
click at [723, 211] on div at bounding box center [725, 186] width 169 height 376
click at [723, 200] on div at bounding box center [725, 186] width 169 height 376
click at [667, 81] on div at bounding box center [725, 186] width 169 height 376
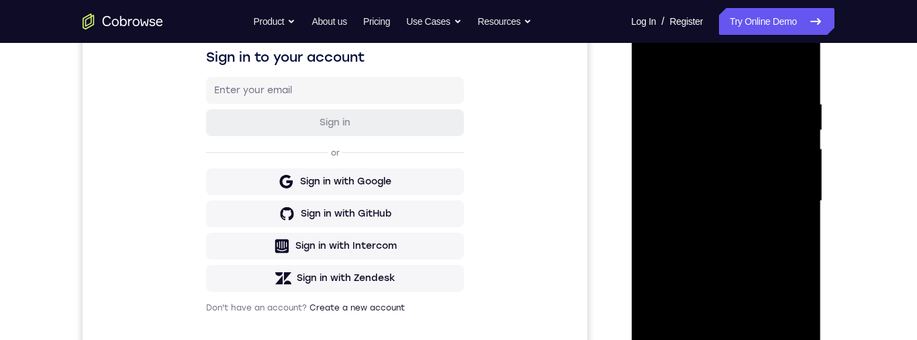
scroll to position [223, 0]
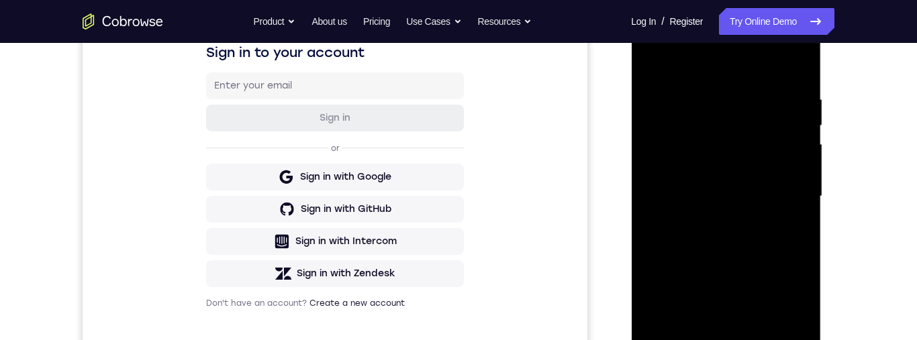
click at [784, 242] on div at bounding box center [725, 197] width 169 height 376
click at [787, 229] on div at bounding box center [725, 197] width 169 height 376
click at [788, 228] on div at bounding box center [725, 197] width 169 height 376
click at [789, 224] on div at bounding box center [725, 197] width 169 height 376
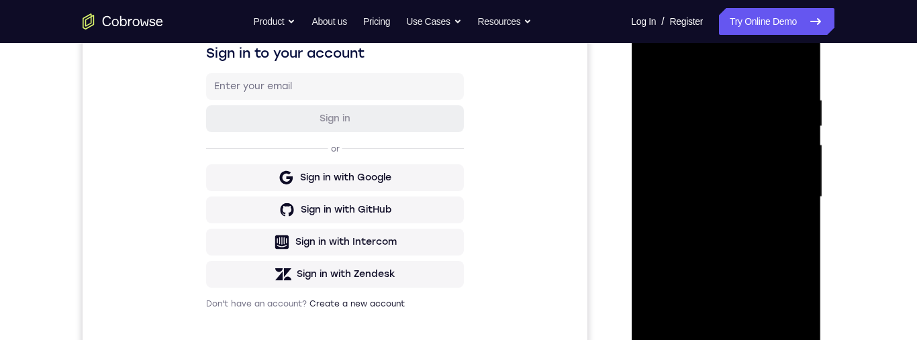
click at [654, 134] on div at bounding box center [725, 197] width 169 height 376
click at [794, 205] on div at bounding box center [725, 197] width 169 height 376
click at [793, 205] on div at bounding box center [725, 197] width 169 height 376
click at [660, 177] on div at bounding box center [725, 197] width 169 height 376
click at [788, 227] on div at bounding box center [725, 197] width 169 height 376
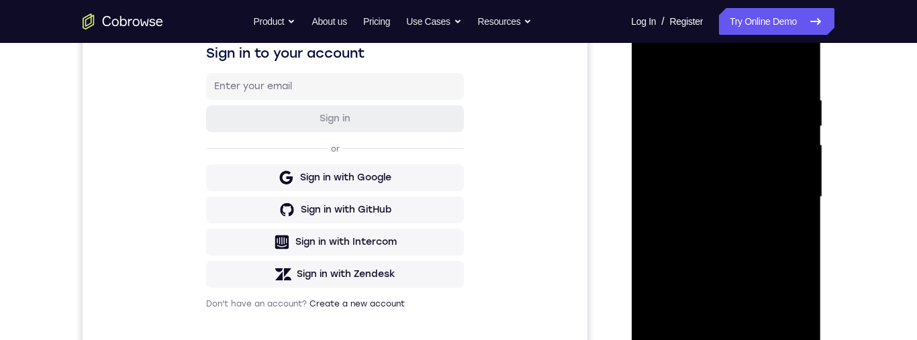
click at [790, 224] on div at bounding box center [725, 197] width 169 height 376
click at [785, 227] on div at bounding box center [725, 197] width 169 height 376
click at [786, 227] on div at bounding box center [725, 197] width 169 height 376
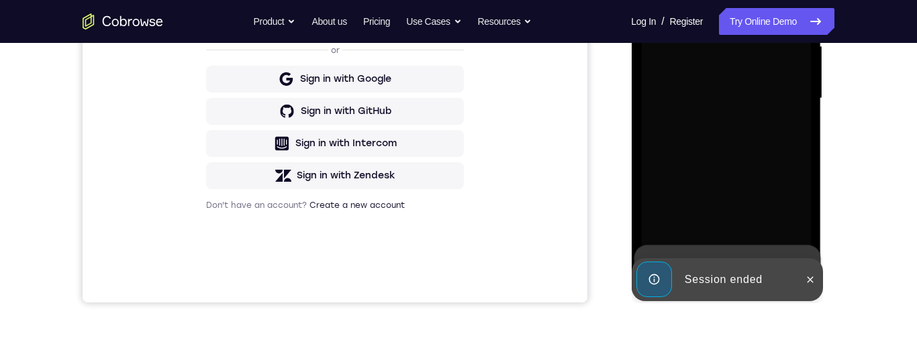
scroll to position [358, 0]
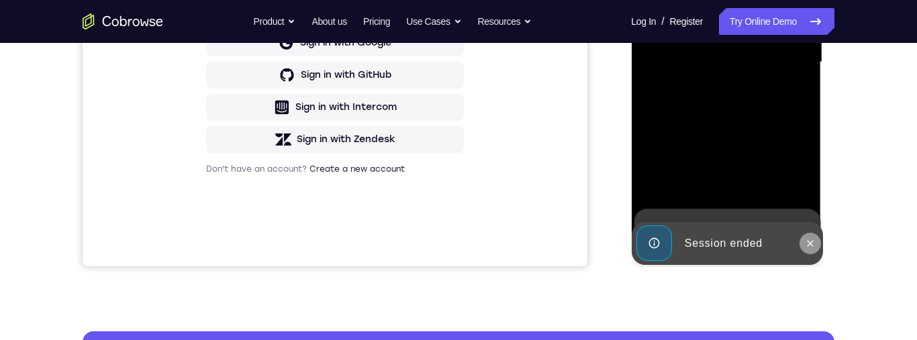
click at [809, 243] on icon at bounding box center [809, 243] width 6 height 6
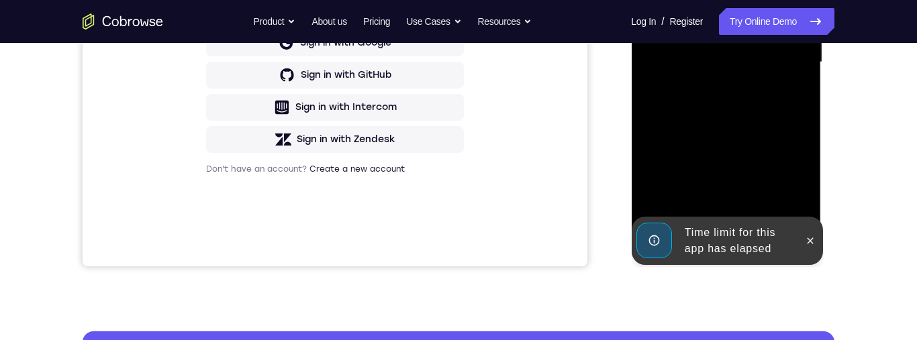
scroll to position [333, 0]
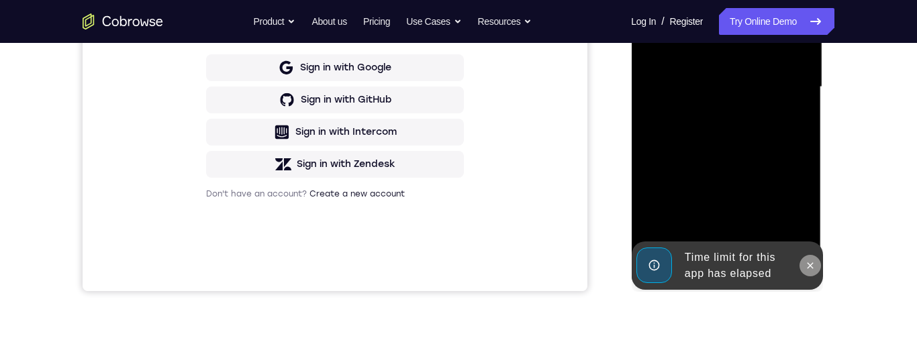
click at [808, 265] on icon at bounding box center [809, 265] width 6 height 6
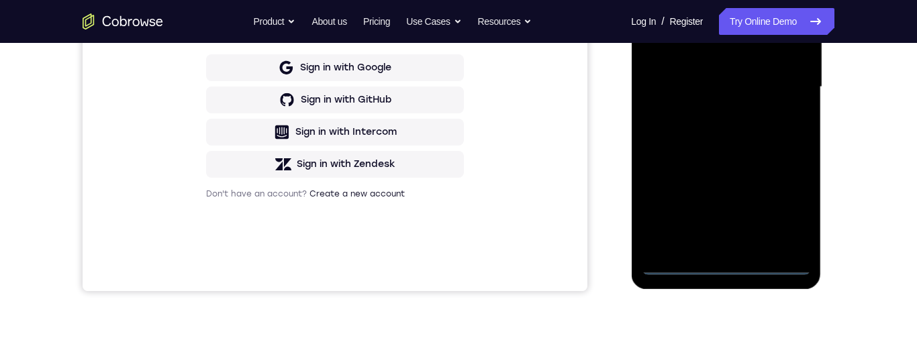
click at [727, 266] on div at bounding box center [725, 87] width 169 height 376
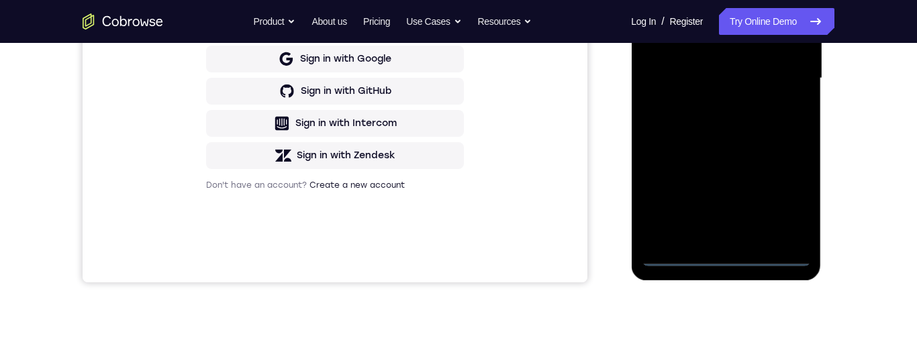
click at [784, 204] on div at bounding box center [725, 79] width 169 height 376
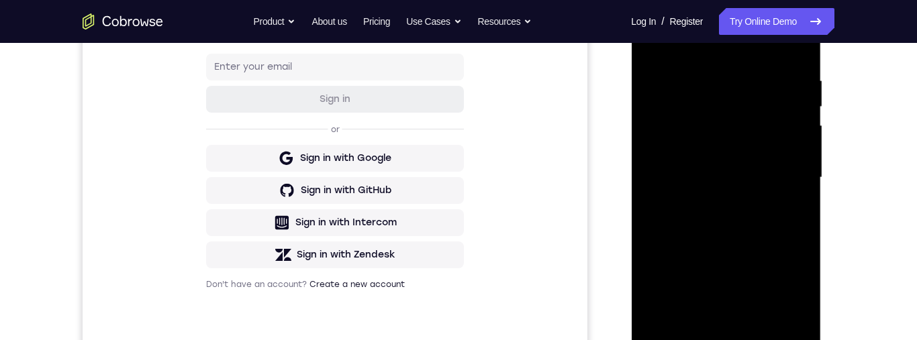
scroll to position [190, 0]
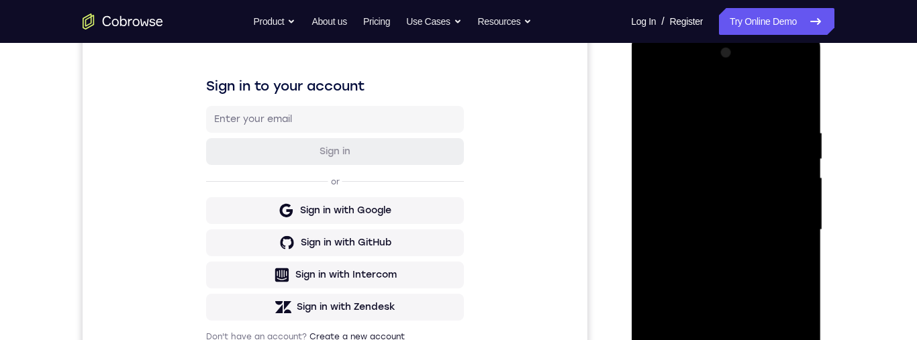
click at [752, 101] on div at bounding box center [725, 230] width 169 height 376
click at [778, 220] on div at bounding box center [725, 230] width 169 height 376
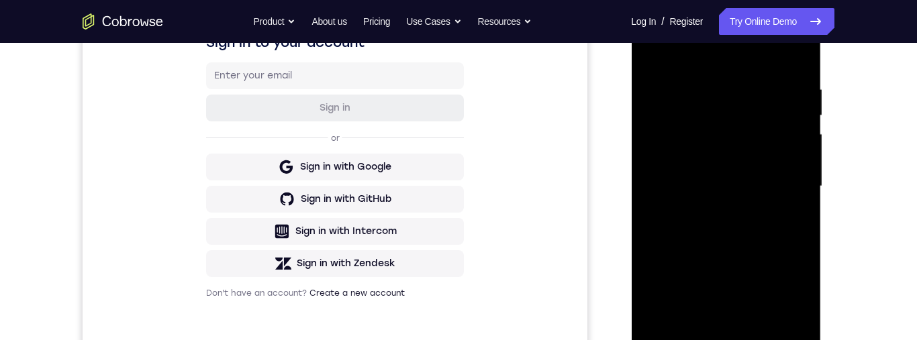
click at [710, 211] on div at bounding box center [725, 187] width 169 height 376
click at [758, 168] on div at bounding box center [725, 187] width 169 height 376
click at [733, 156] on div at bounding box center [725, 187] width 169 height 376
click at [764, 180] on div at bounding box center [725, 187] width 169 height 376
click at [760, 231] on div at bounding box center [725, 187] width 169 height 376
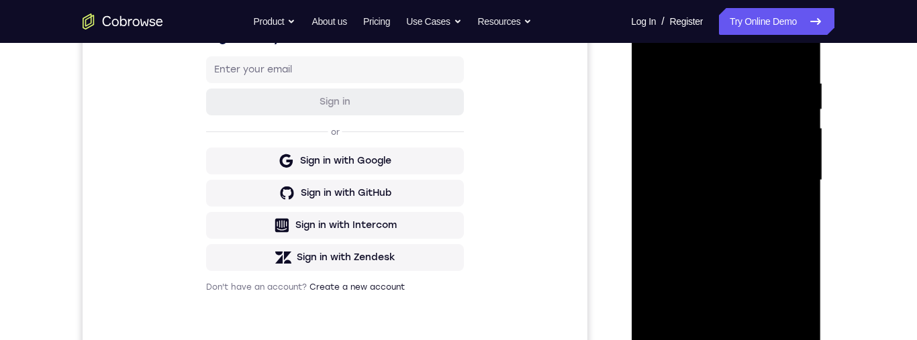
scroll to position [182, 0]
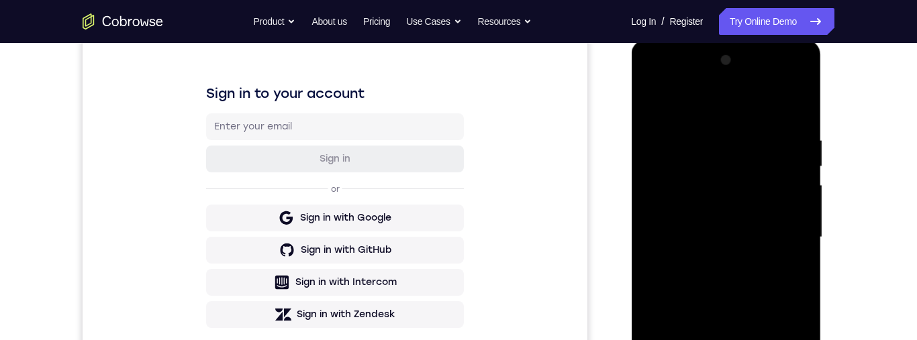
click at [645, 103] on div at bounding box center [725, 238] width 169 height 376
click at [647, 103] on div at bounding box center [725, 238] width 169 height 376
click at [645, 81] on div at bounding box center [725, 238] width 169 height 376
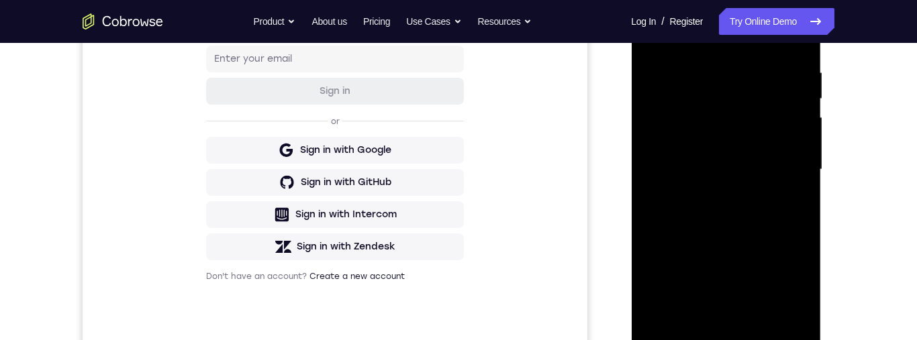
scroll to position [280, 0]
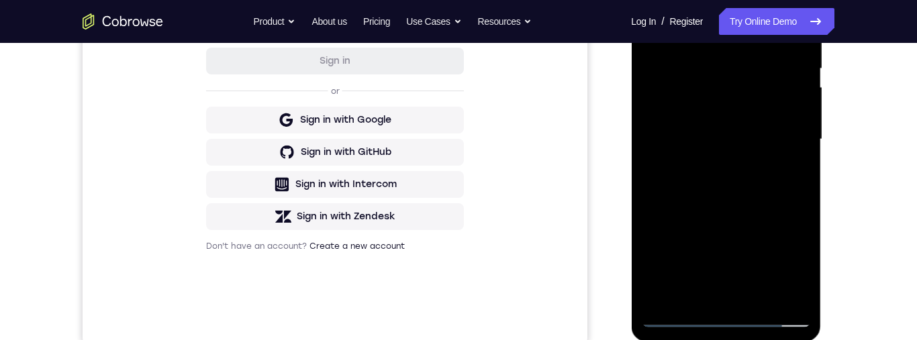
click at [789, 196] on div at bounding box center [725, 140] width 169 height 376
click at [735, 79] on div at bounding box center [725, 140] width 169 height 376
click at [736, 63] on div at bounding box center [725, 140] width 169 height 376
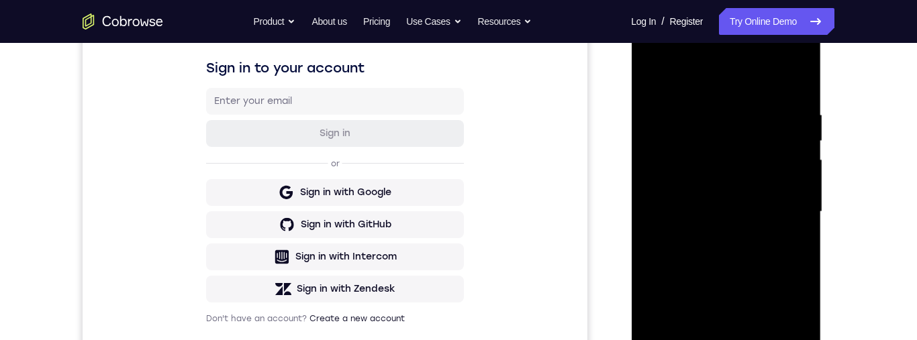
click at [736, 98] on div at bounding box center [725, 212] width 169 height 376
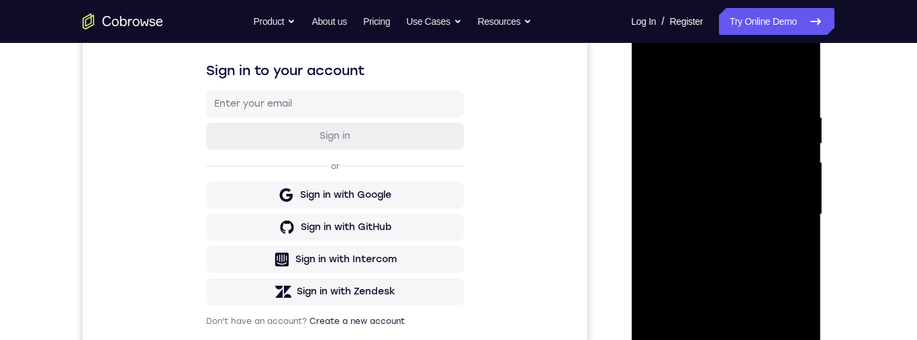
click at [745, 152] on div at bounding box center [725, 215] width 169 height 376
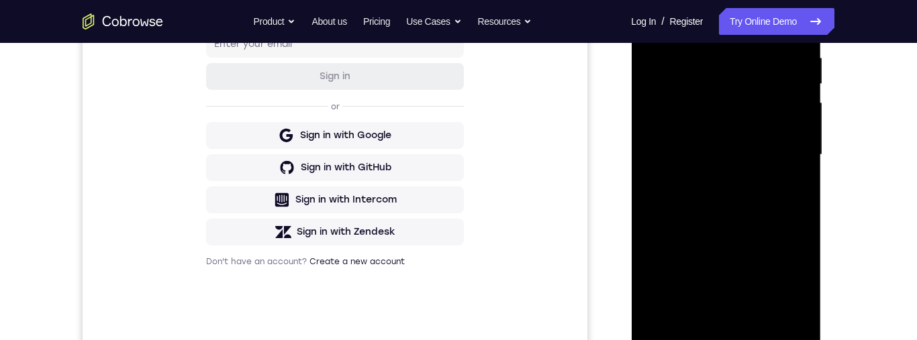
click at [727, 208] on div at bounding box center [725, 155] width 169 height 376
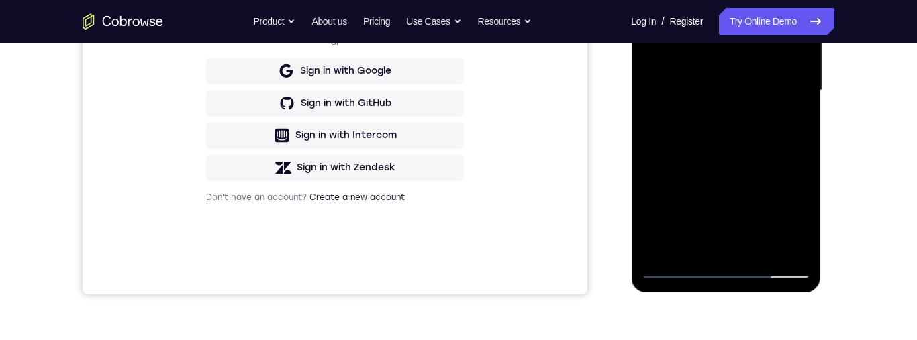
scroll to position [346, 0]
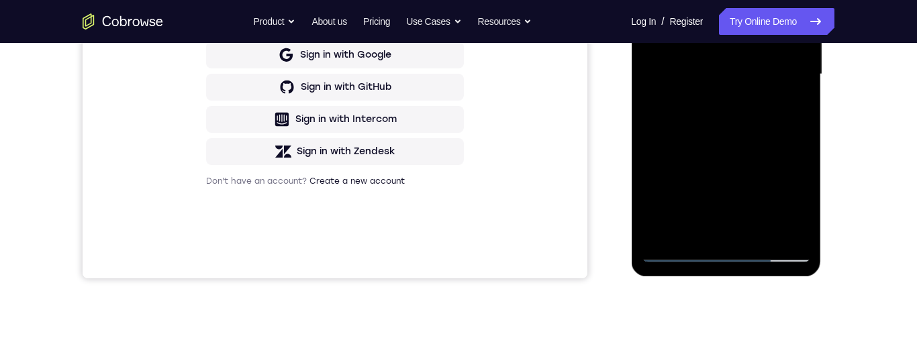
click at [792, 229] on div at bounding box center [725, 75] width 169 height 376
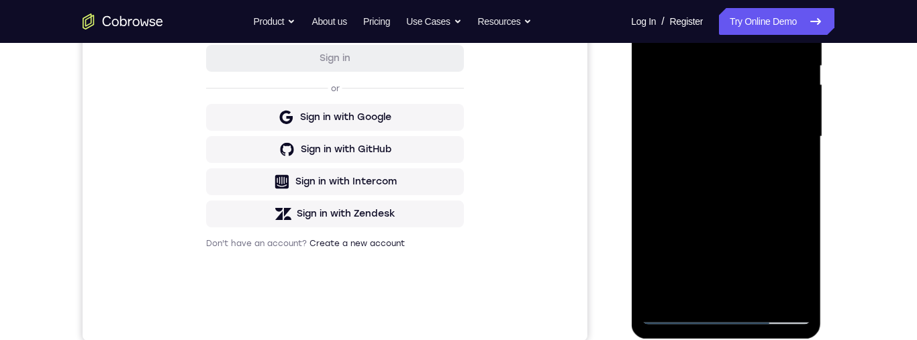
click at [744, 178] on div at bounding box center [725, 137] width 169 height 376
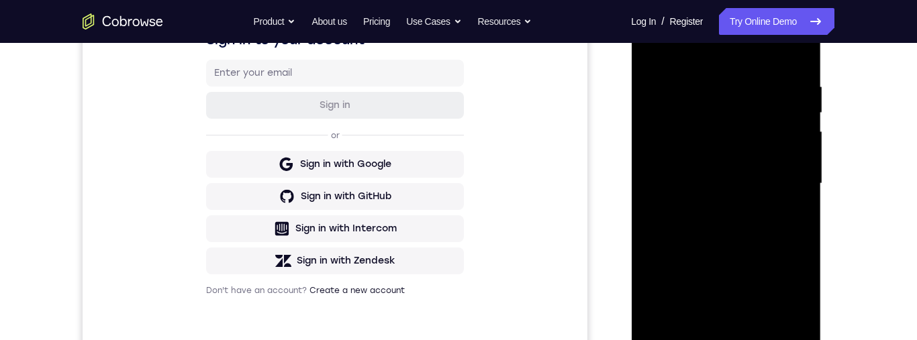
click at [764, 134] on div at bounding box center [725, 184] width 169 height 376
click at [763, 66] on div at bounding box center [725, 184] width 169 height 376
click at [753, 94] on div at bounding box center [725, 184] width 169 height 376
click at [742, 117] on div at bounding box center [725, 184] width 169 height 376
click at [712, 117] on div at bounding box center [725, 184] width 169 height 376
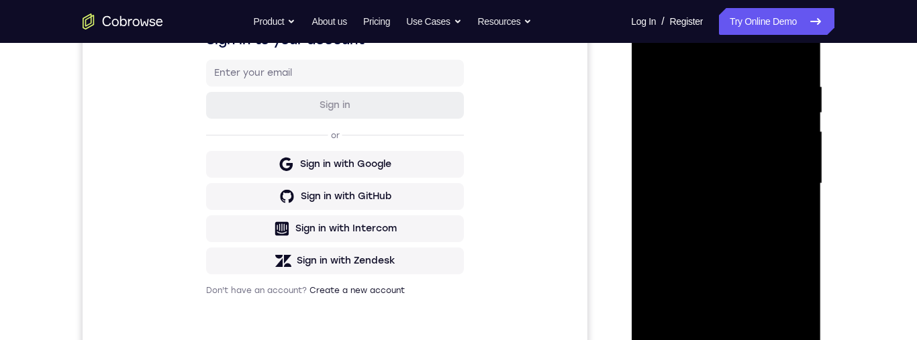
click at [759, 158] on div at bounding box center [725, 184] width 169 height 376
click at [783, 153] on div at bounding box center [725, 184] width 169 height 376
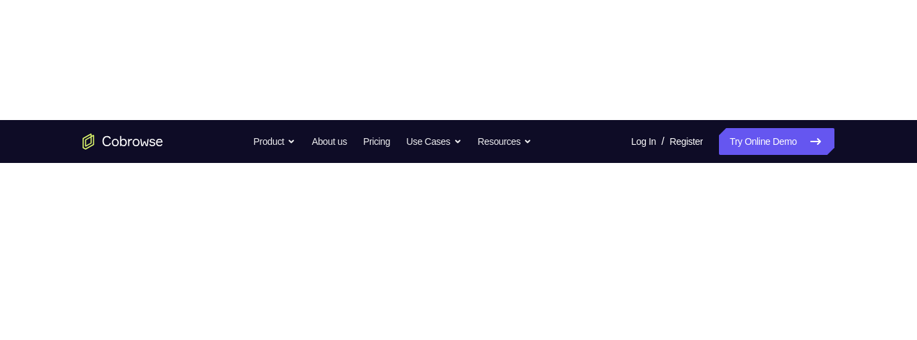
scroll to position [146, 0]
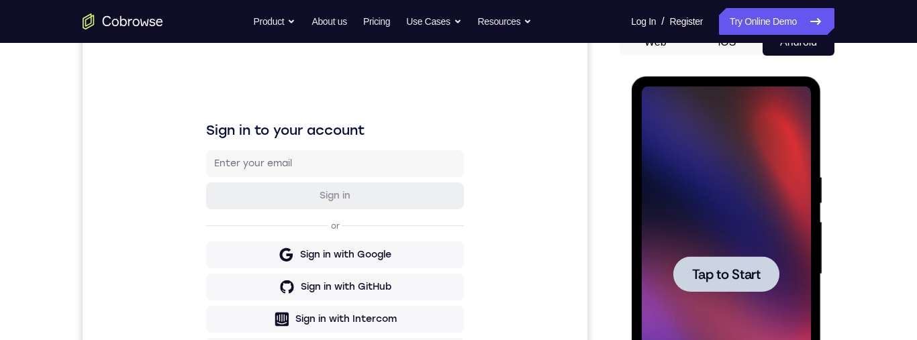
click at [722, 276] on span "Tap to Start" at bounding box center [725, 274] width 68 height 13
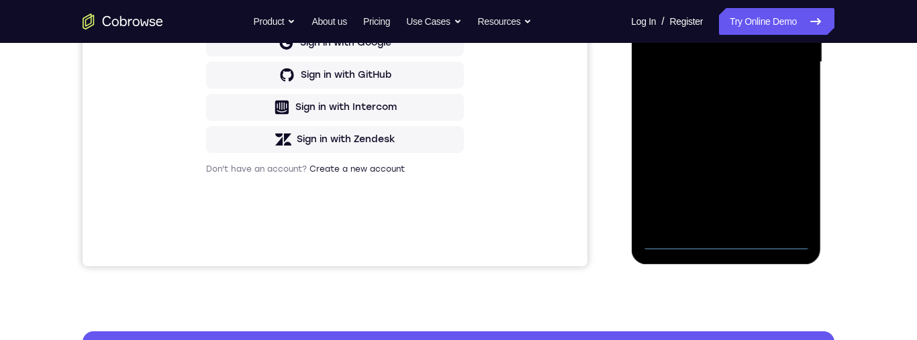
scroll to position [373, 0]
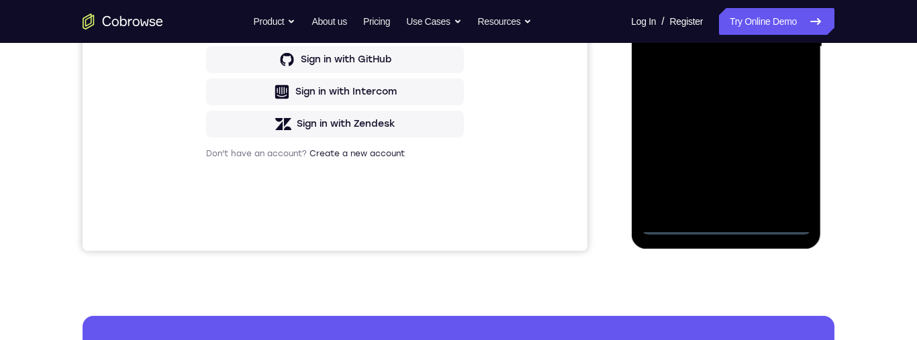
click at [733, 222] on div at bounding box center [725, 47] width 169 height 376
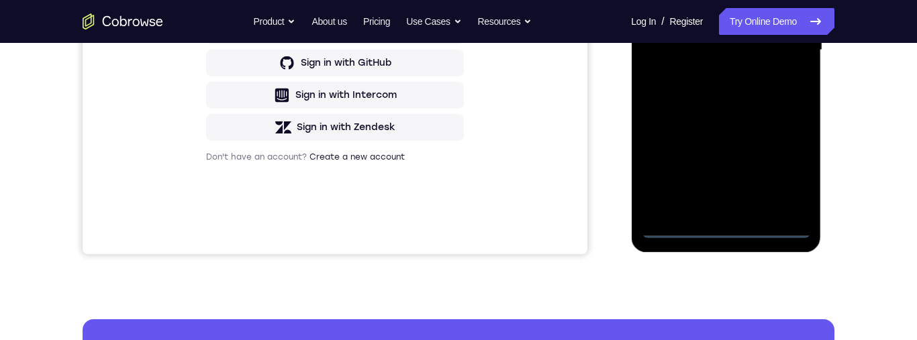
click at [785, 168] on div at bounding box center [725, 50] width 169 height 376
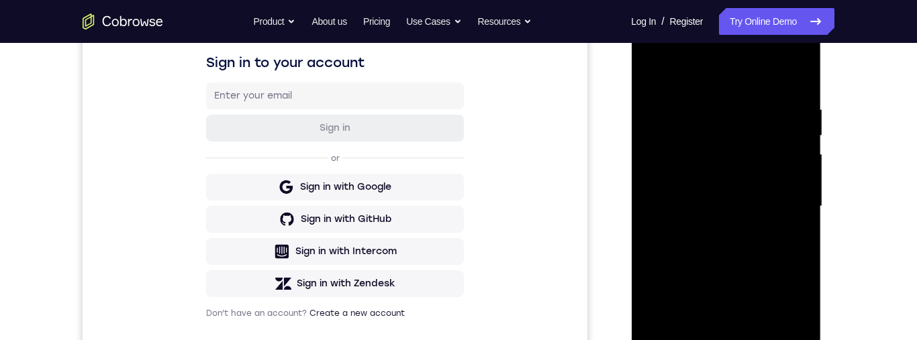
scroll to position [237, 0]
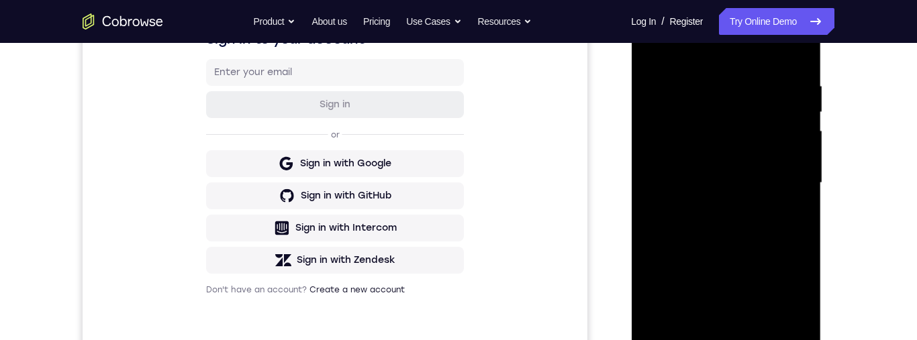
click at [749, 54] on div at bounding box center [725, 183] width 169 height 376
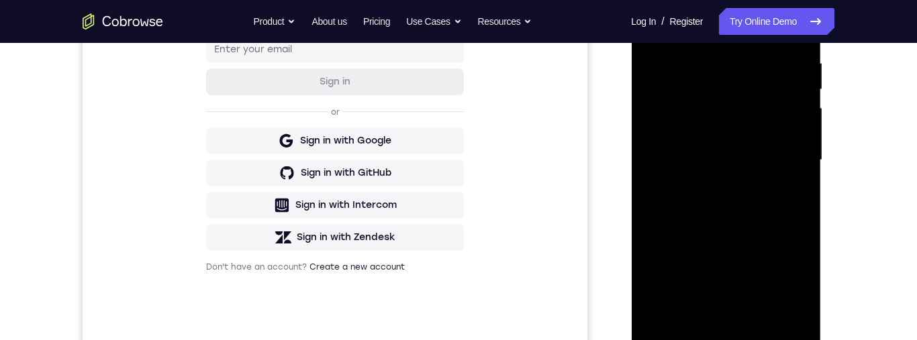
click at [782, 148] on div at bounding box center [725, 160] width 169 height 376
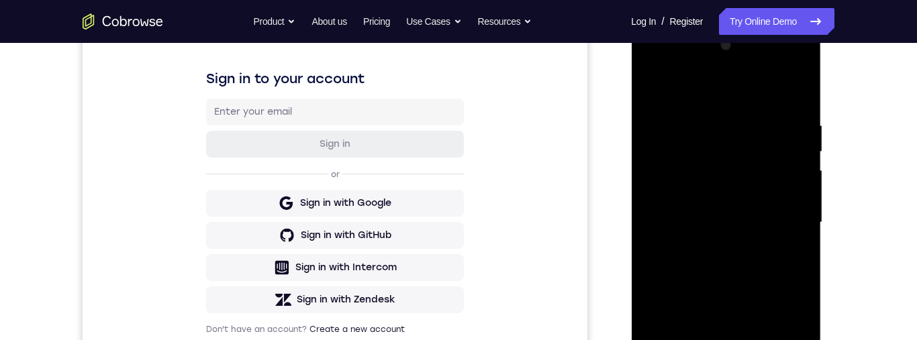
click at [709, 339] on div at bounding box center [725, 223] width 169 height 376
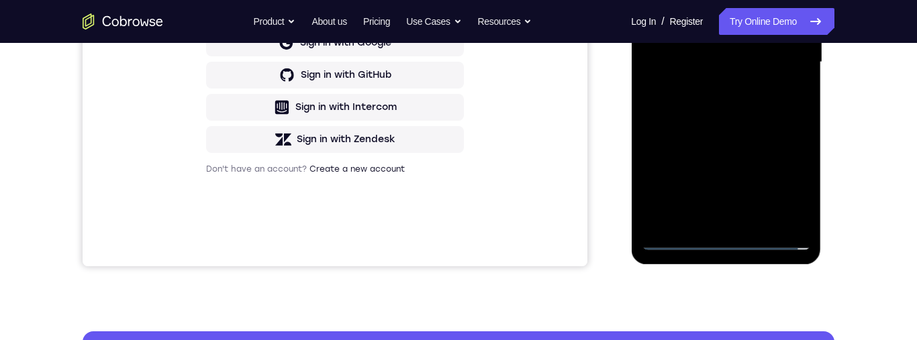
scroll to position [303, 0]
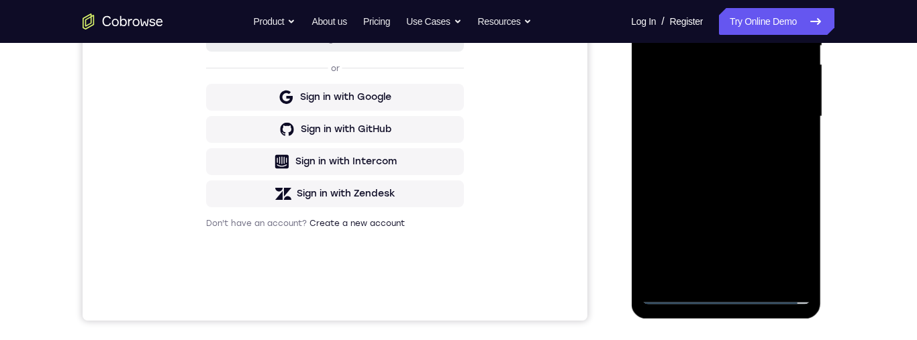
click at [774, 98] on div at bounding box center [725, 117] width 169 height 376
click at [770, 105] on div at bounding box center [725, 117] width 169 height 376
click at [721, 54] on div at bounding box center [725, 117] width 169 height 376
click at [789, 89] on div at bounding box center [725, 117] width 169 height 376
click at [787, 87] on div at bounding box center [725, 117] width 169 height 376
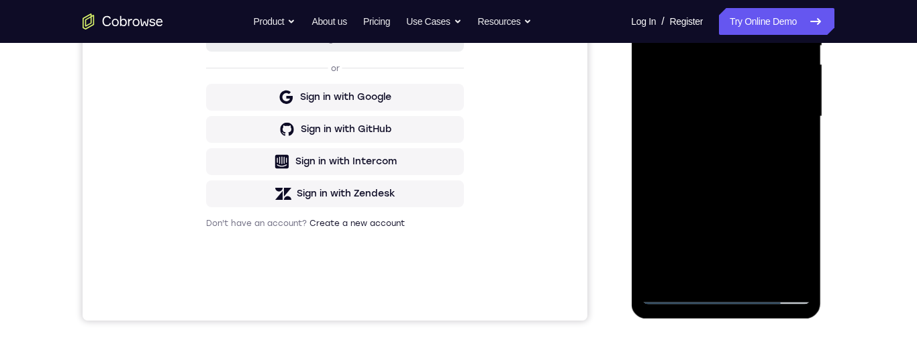
click at [757, 114] on div at bounding box center [725, 117] width 169 height 376
click at [737, 156] on div at bounding box center [725, 117] width 169 height 376
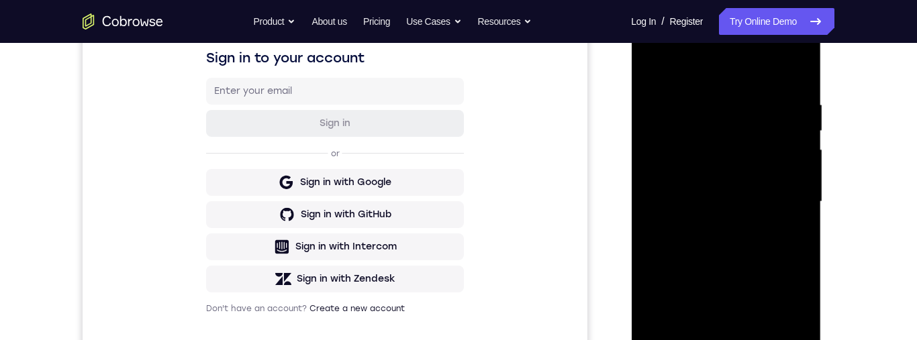
scroll to position [199, 0]
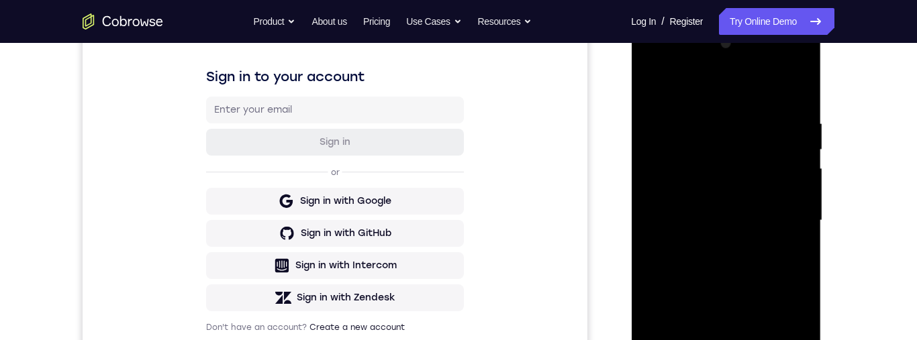
click at [741, 299] on div at bounding box center [725, 221] width 169 height 376
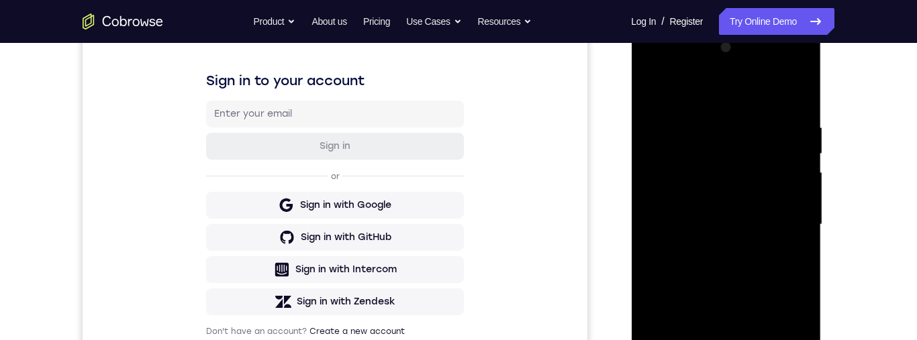
click at [643, 86] on div at bounding box center [725, 225] width 169 height 376
click at [645, 65] on div at bounding box center [725, 225] width 169 height 376
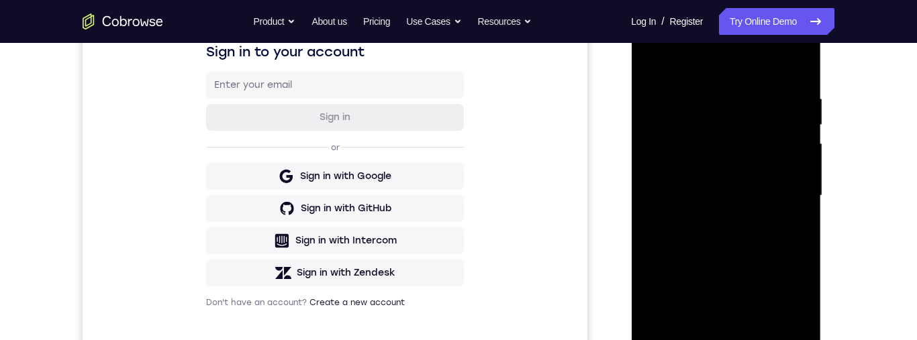
scroll to position [0, 0]
